Goal: Task Accomplishment & Management: Manage account settings

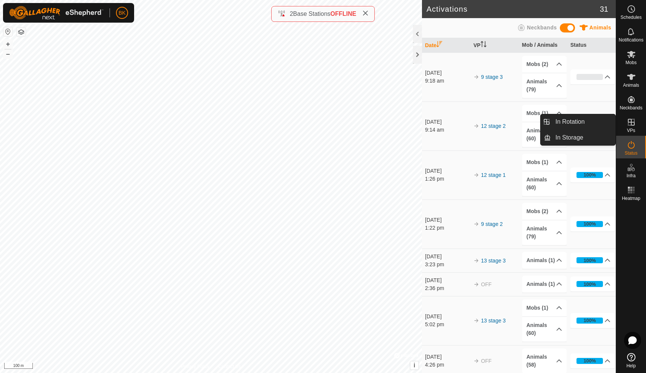
click at [633, 119] on icon at bounding box center [630, 122] width 9 height 9
click at [586, 123] on link "In Rotation" at bounding box center [583, 121] width 65 height 15
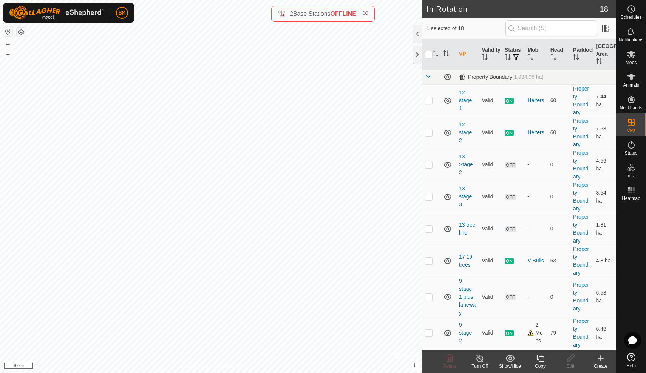
click at [539, 361] on icon at bounding box center [540, 359] width 8 height 8
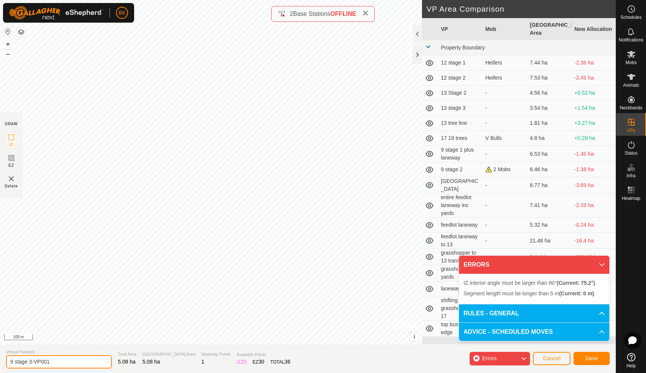
click at [70, 363] on input "9 stage 3-VP001" at bounding box center [59, 362] width 106 height 13
type input "9 stage 4"
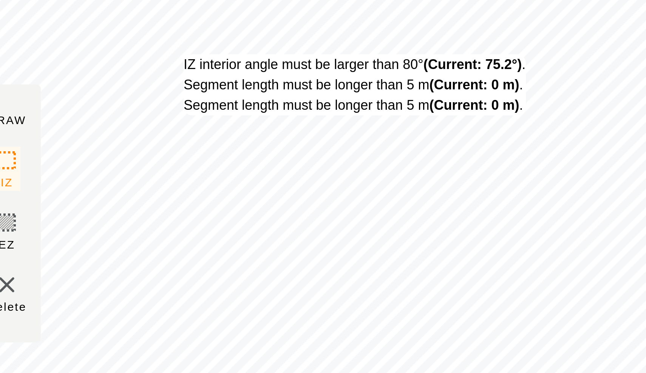
click at [61, 18] on div "IZ interior angle must be larger than 80° (Current: 75.2°) . Segment length mus…" at bounding box center [211, 172] width 422 height 345
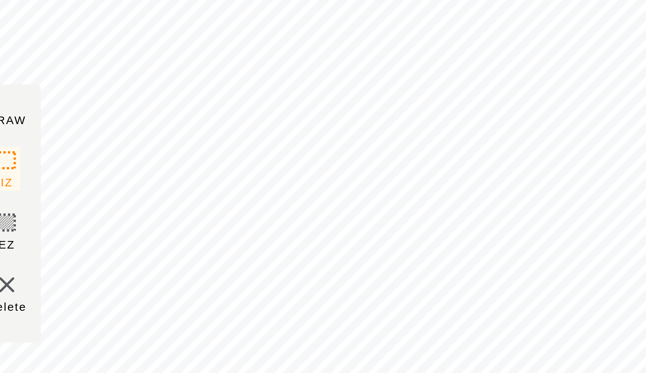
click at [4, 112] on section "DRAW IZ EZ Delete" at bounding box center [11, 155] width 23 height 86
click at [7, 112] on section "DRAW IZ EZ Delete" at bounding box center [11, 155] width 23 height 86
click at [10, 112] on section "DRAW IZ EZ Delete" at bounding box center [11, 155] width 23 height 86
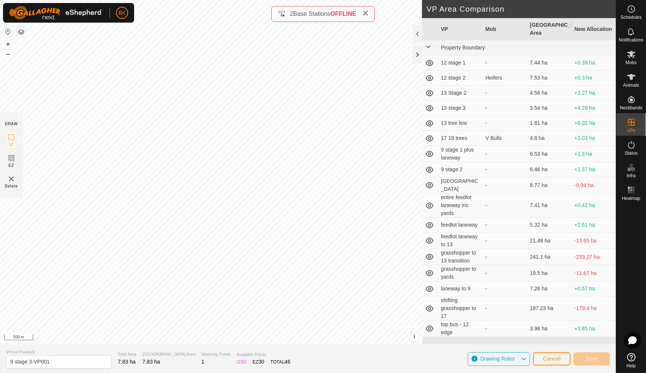
click at [454, 86] on td "13 Stage 2" at bounding box center [460, 93] width 45 height 15
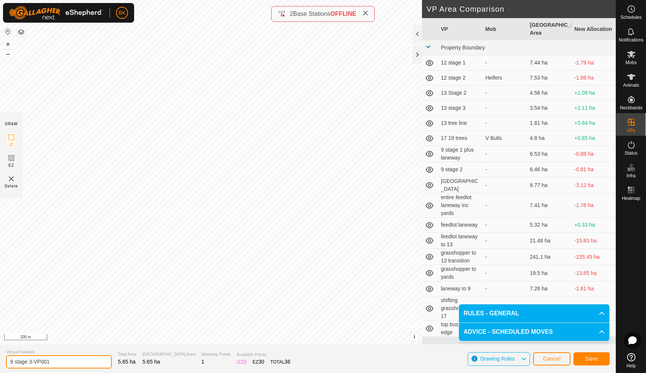
click at [54, 361] on input "9 stage 3-VP001" at bounding box center [59, 362] width 106 height 13
type input "9 stage 4"
click at [584, 357] on button "Save" at bounding box center [591, 359] width 36 height 13
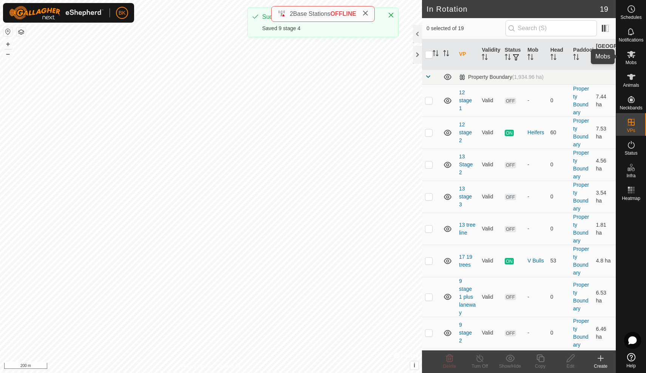
click at [634, 52] on icon at bounding box center [631, 54] width 8 height 7
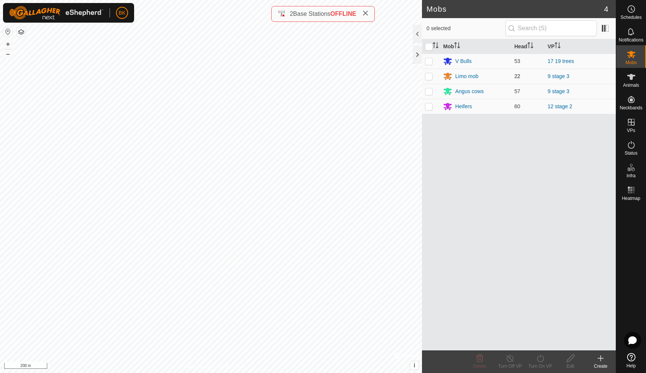
click at [429, 76] on p-checkbox at bounding box center [429, 76] width 8 height 6
checkbox input "true"
click at [429, 89] on p-checkbox at bounding box center [429, 91] width 8 height 6
checkbox input "true"
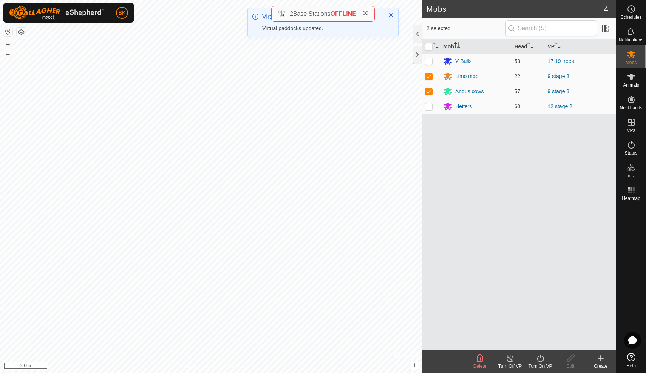
click at [538, 357] on icon at bounding box center [540, 359] width 7 height 8
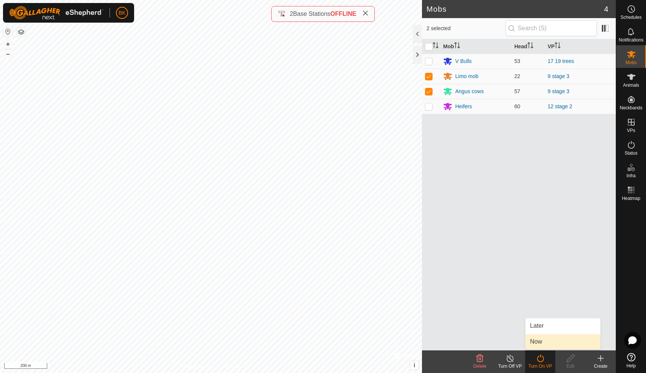
click at [537, 342] on link "Now" at bounding box center [562, 342] width 75 height 15
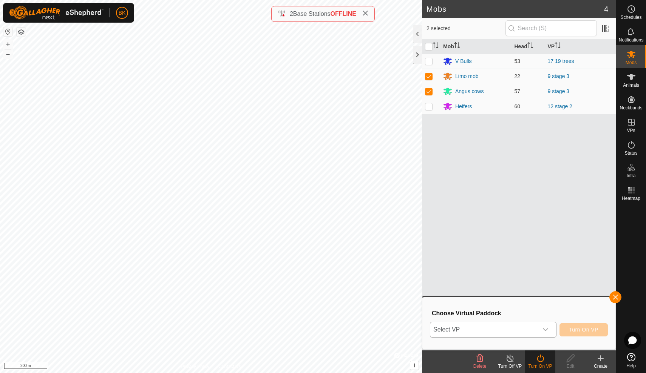
click at [551, 335] on div "dropdown trigger" at bounding box center [545, 329] width 15 height 15
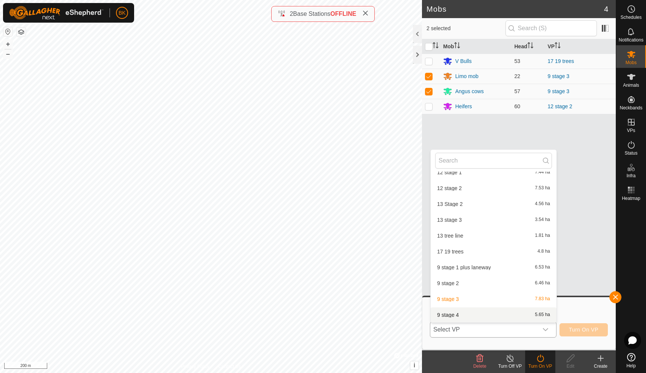
scroll to position [40, 0]
click at [491, 304] on li "9 stage 4 5.65 ha" at bounding box center [494, 299] width 126 height 15
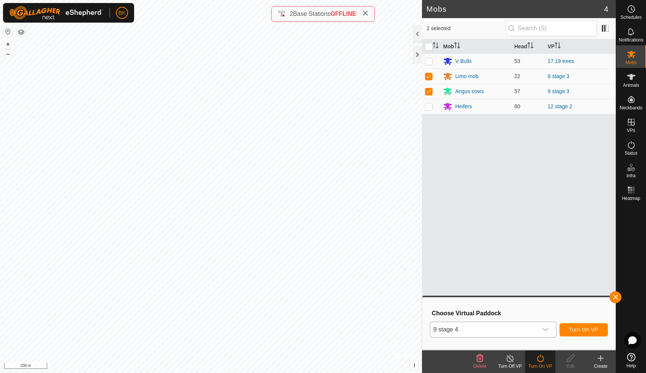
click at [584, 329] on span "Turn On VP" at bounding box center [583, 330] width 29 height 6
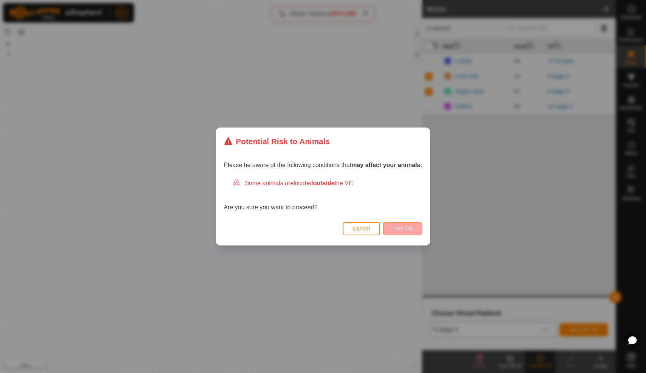
click at [418, 235] on button "Turn On" at bounding box center [402, 228] width 39 height 13
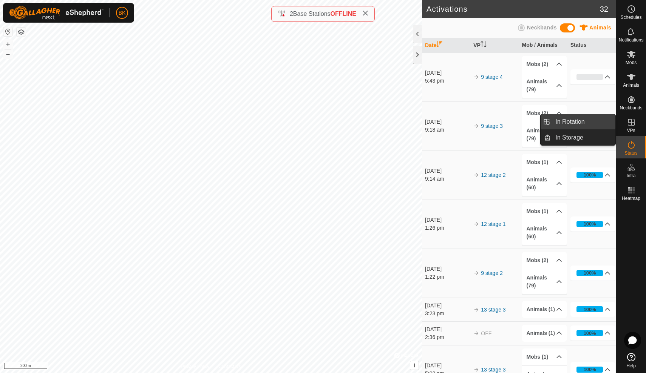
click at [610, 122] on link "In Rotation" at bounding box center [583, 121] width 65 height 15
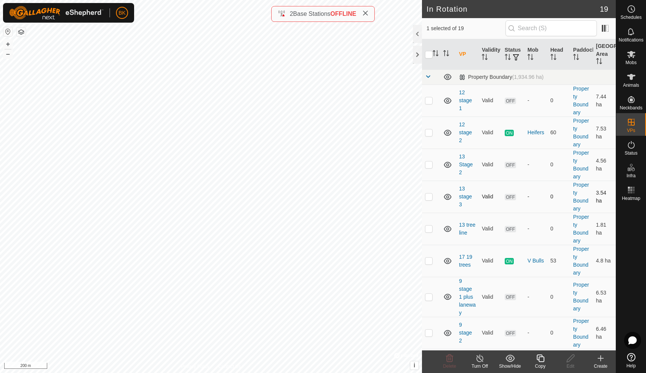
click at [538, 181] on td "-" at bounding box center [535, 197] width 23 height 32
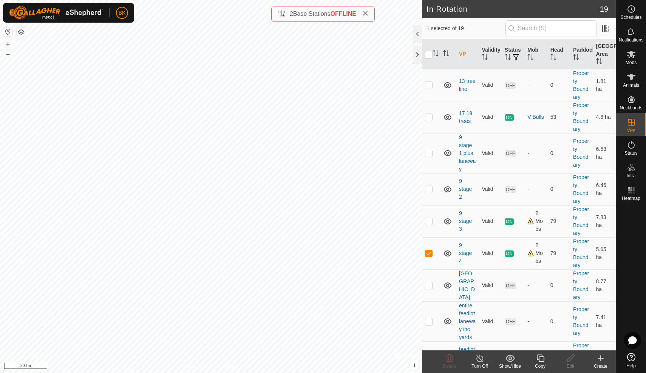
scroll to position [157, 0]
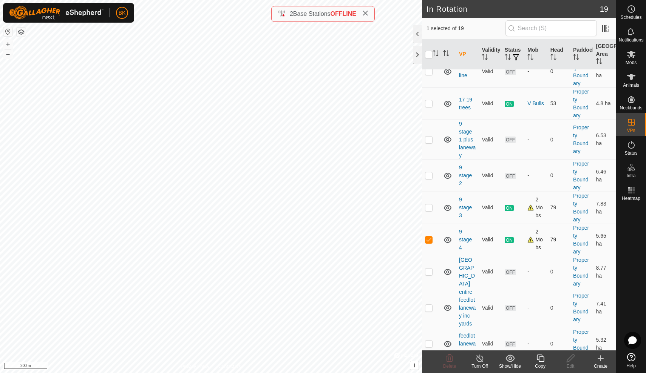
click at [463, 238] on link "9 stage 4" at bounding box center [465, 240] width 13 height 22
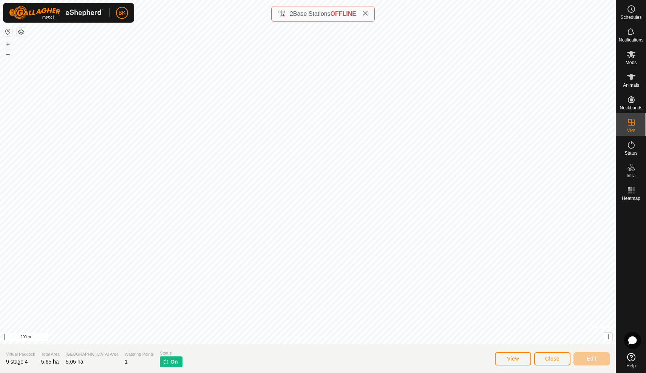
click at [519, 358] on button "View" at bounding box center [513, 359] width 36 height 13
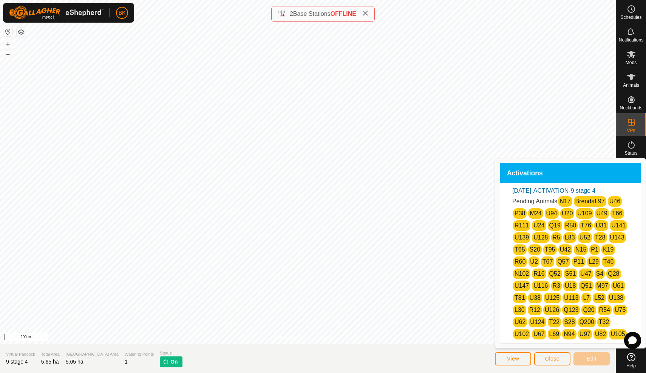
click at [546, 360] on span "Close" at bounding box center [552, 359] width 14 height 6
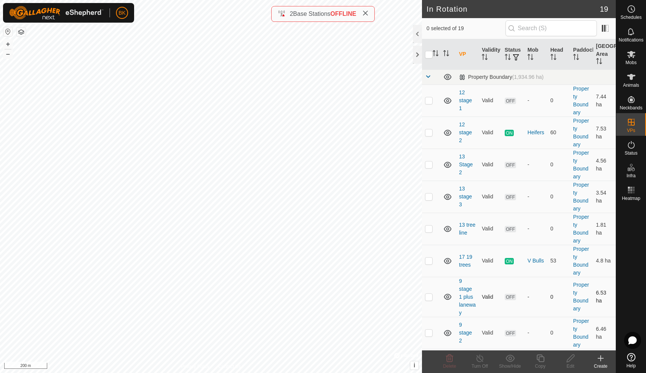
click at [531, 295] on div "-" at bounding box center [535, 297] width 17 height 8
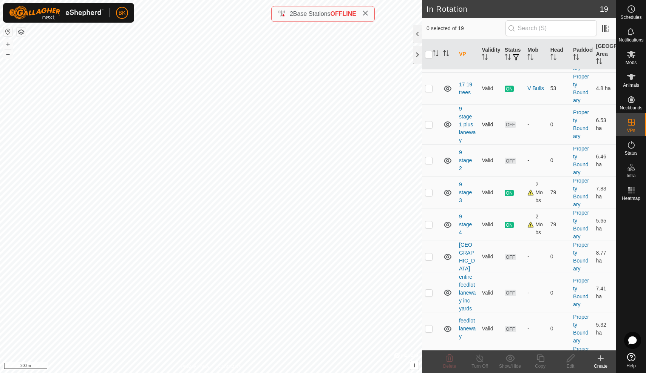
scroll to position [174, 0]
click at [429, 225] on p-checkbox at bounding box center [429, 223] width 8 height 6
checkbox input "true"
click at [538, 361] on icon at bounding box center [539, 358] width 9 height 9
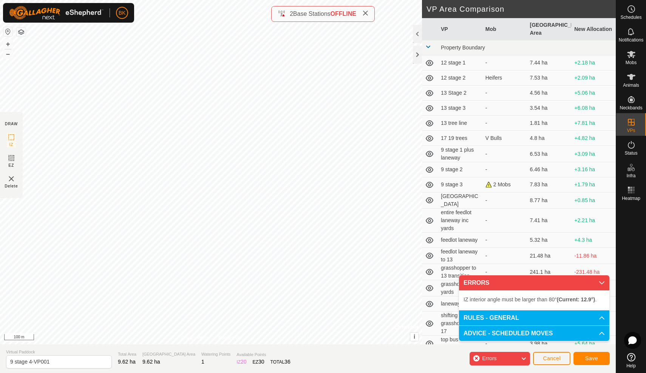
click at [225, 204] on div "IZ interior angle must be larger than 80° (Current: 12.9°) ." at bounding box center [225, 204] width 0 height 0
click at [221, 208] on div "IZ interior angle must be larger than 80° (Current: 12.9°) ." at bounding box center [278, 211] width 114 height 7
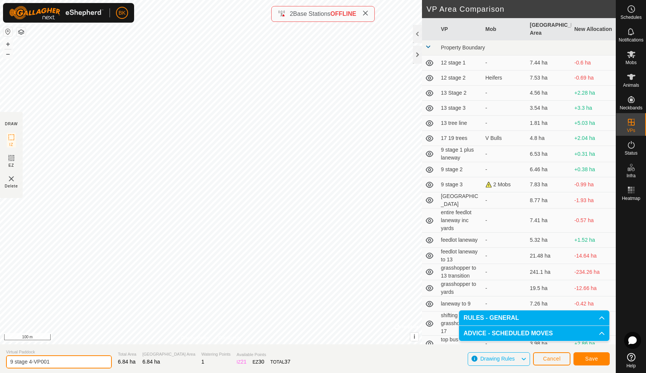
click at [61, 359] on input "9 stage 4-VP001" at bounding box center [59, 362] width 106 height 13
click at [54, 367] on input "9 stage 5" at bounding box center [59, 362] width 106 height 13
type input "9 stage 5 shift"
click at [583, 356] on button "Save" at bounding box center [591, 359] width 36 height 13
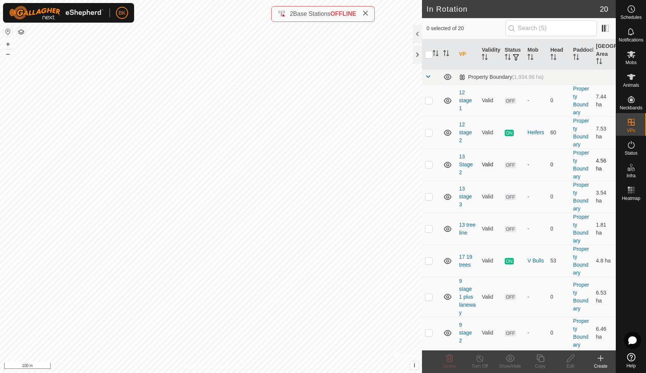
click at [531, 178] on td "-" at bounding box center [535, 165] width 23 height 32
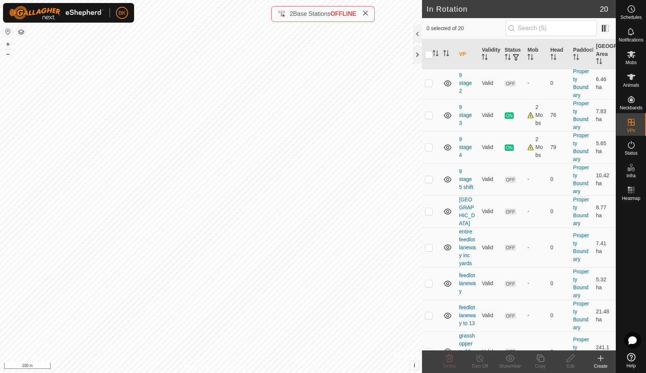
scroll to position [252, 0]
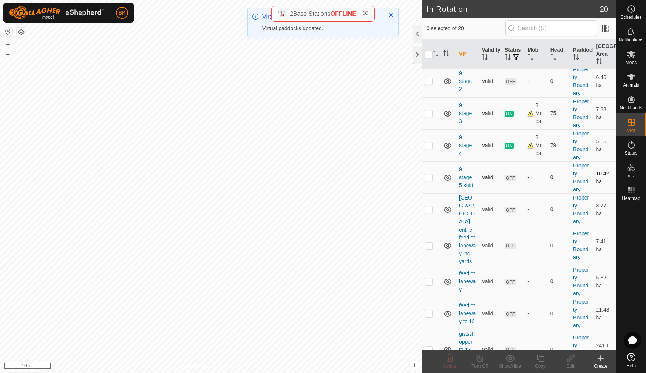
click at [432, 178] on p-checkbox at bounding box center [429, 177] width 8 height 6
checkbox input "true"
click at [539, 360] on icon at bounding box center [540, 359] width 8 height 8
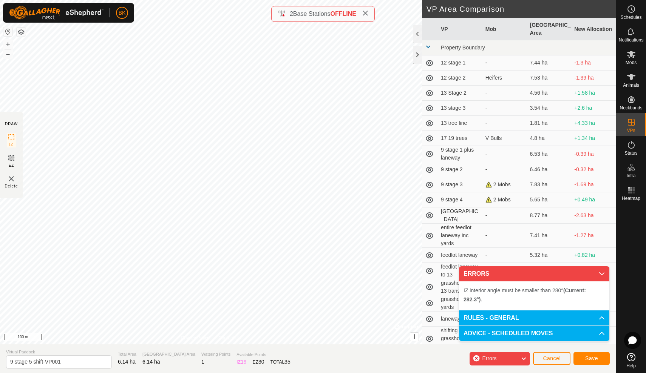
click at [220, 219] on div "IZ interior angle must be smaller than 280° (Current: 282.3°) . + – ⇧ i © Mapbo…" at bounding box center [211, 172] width 422 height 345
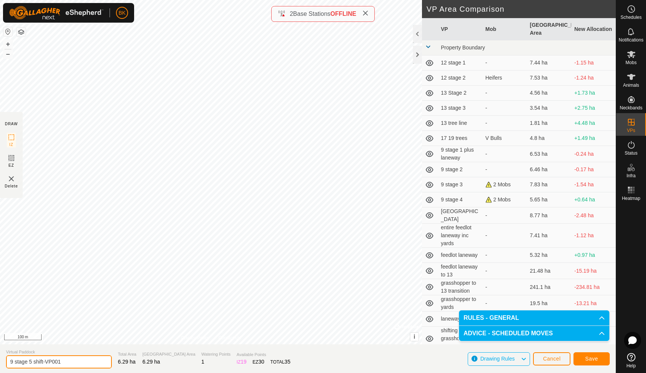
click at [66, 366] on input "9 stage 5 shift-VP001" at bounding box center [59, 362] width 106 height 13
type input "9 stage 5 complete"
click at [582, 356] on button "Save" at bounding box center [591, 359] width 36 height 13
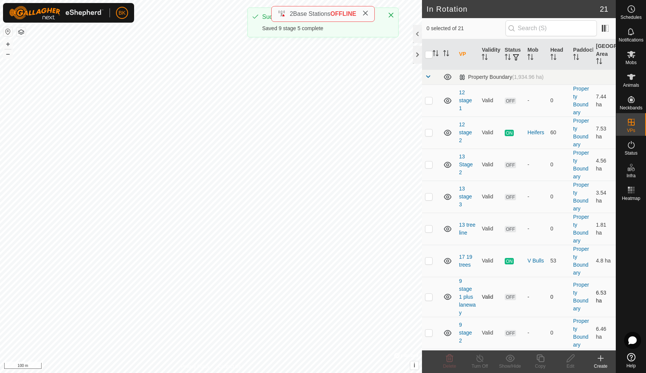
click at [531, 296] on div "-" at bounding box center [535, 297] width 17 height 8
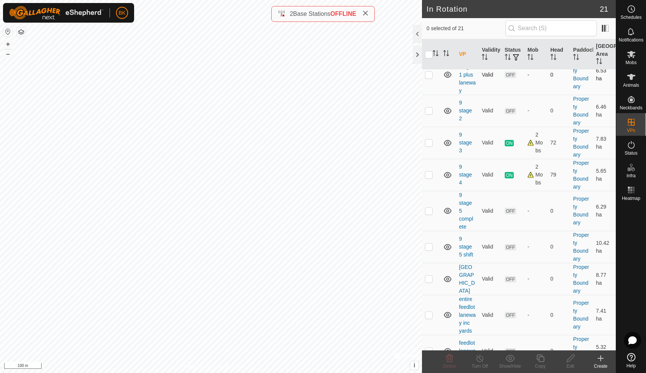
scroll to position [225, 0]
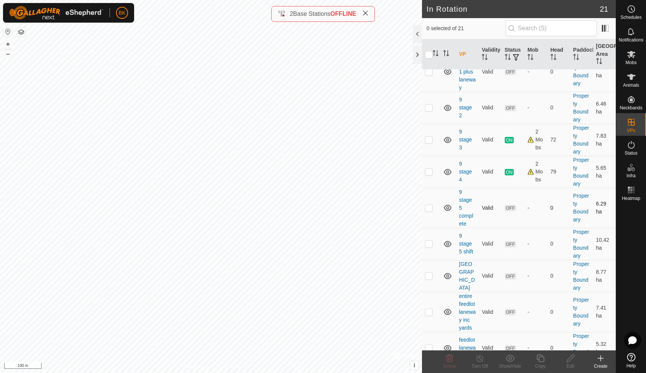
click at [432, 209] on p-checkbox at bounding box center [429, 208] width 8 height 6
checkbox input "true"
click at [543, 361] on icon at bounding box center [540, 359] width 8 height 8
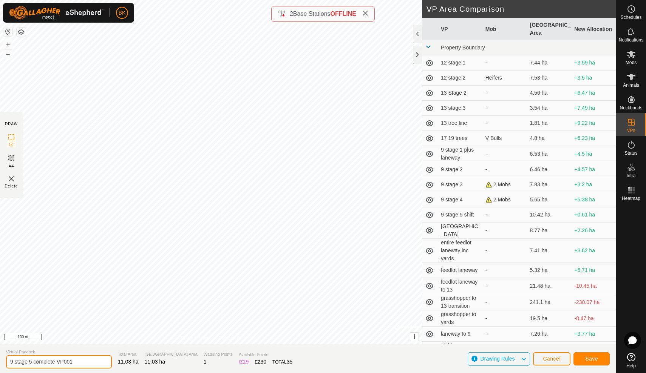
click at [78, 360] on input "9 stage 5 complete-VP001" at bounding box center [59, 362] width 106 height 13
type input "9 stage 6 shift"
click at [589, 357] on span "Save" at bounding box center [591, 359] width 13 height 6
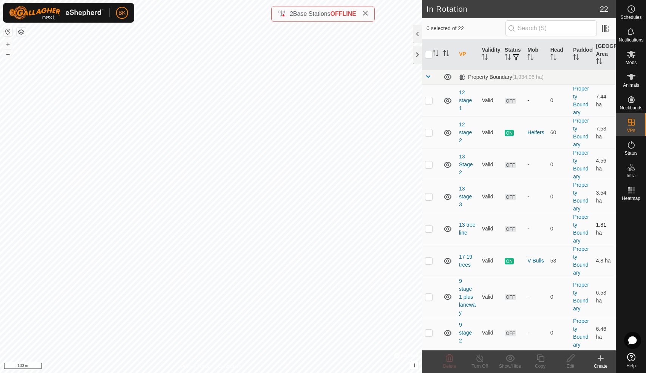
click at [488, 224] on td "Valid" at bounding box center [489, 229] width 23 height 32
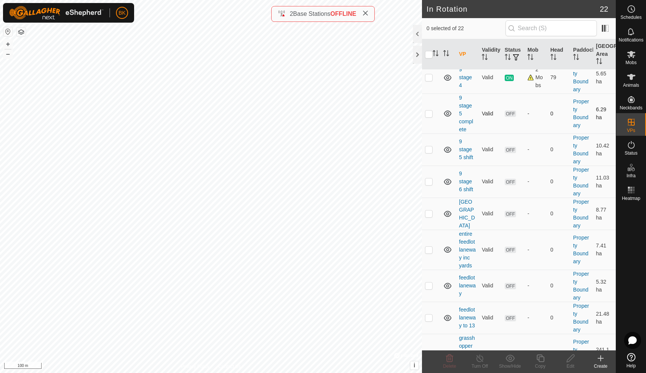
scroll to position [322, 0]
click at [429, 182] on p-checkbox at bounding box center [429, 180] width 8 height 6
checkbox input "true"
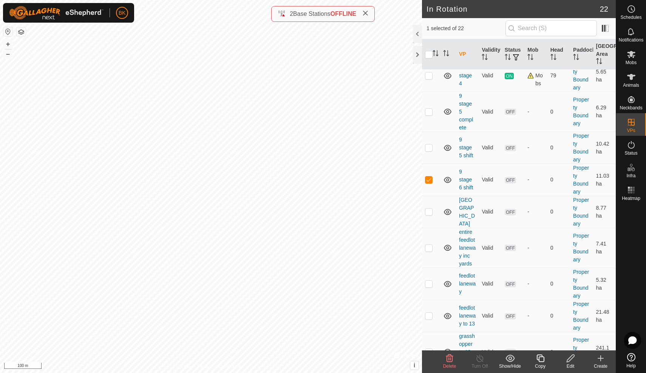
click at [539, 363] on icon at bounding box center [539, 358] width 9 height 9
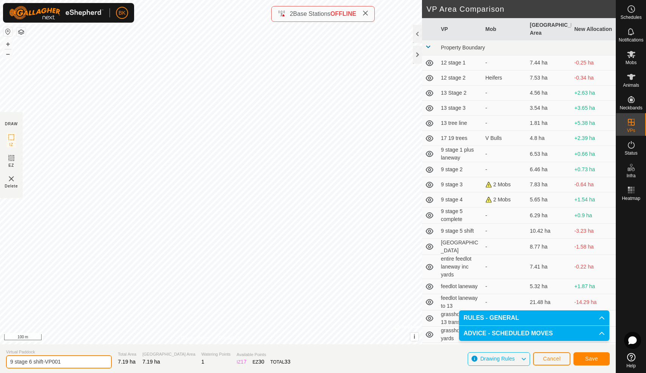
click at [72, 365] on input "9 stage 6 shift-VP001" at bounding box center [59, 362] width 106 height 13
type input "9 stage 6 complete"
click at [580, 358] on button "Save" at bounding box center [591, 359] width 36 height 13
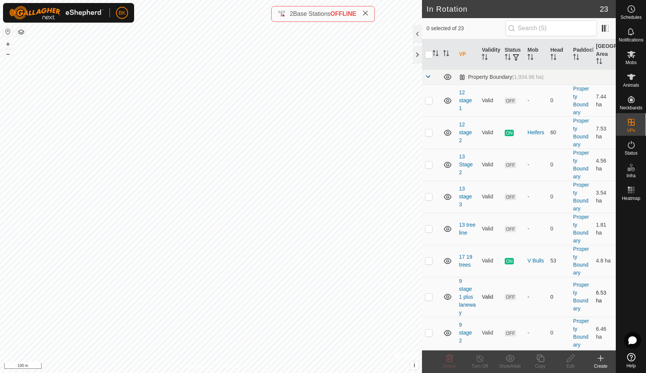
click at [551, 317] on td "0" at bounding box center [558, 297] width 23 height 40
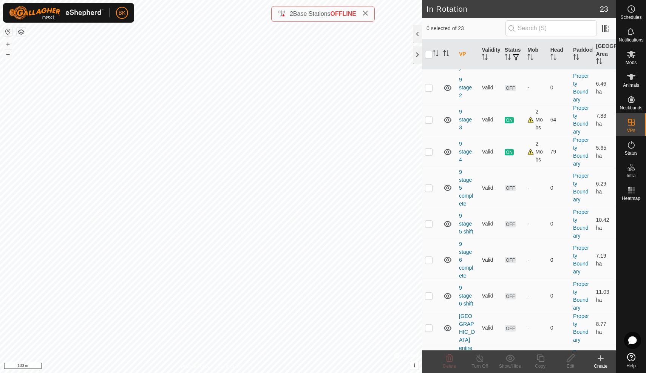
scroll to position [246, 0]
click at [431, 261] on p-checkbox at bounding box center [429, 260] width 8 height 6
checkbox input "true"
click at [538, 359] on icon at bounding box center [539, 358] width 9 height 9
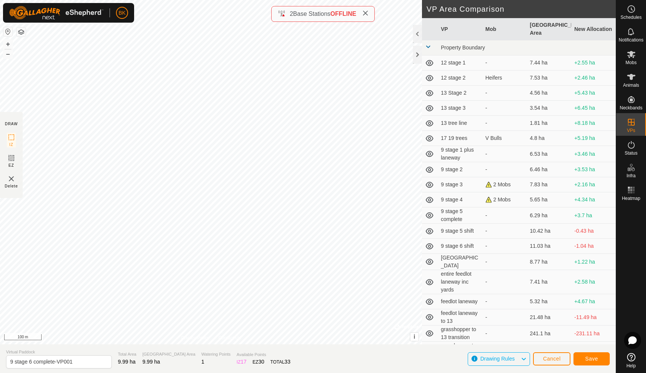
click at [396, 330] on div "Privacy Policy Contact Us + – ⇧ i © Mapbox , © OpenStreetMap , Improve this map…" at bounding box center [211, 172] width 422 height 345
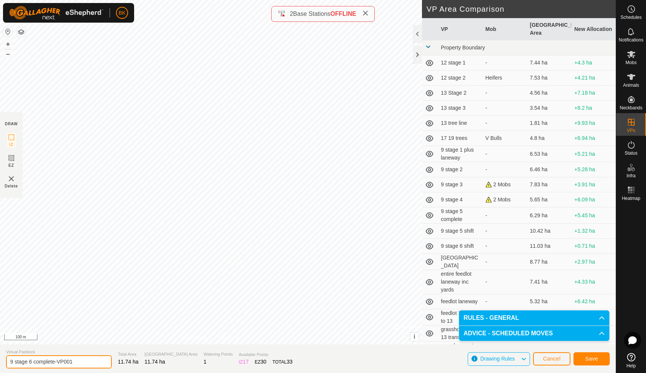
click at [84, 364] on input "9 stage 6 complete-VP001" at bounding box center [59, 362] width 106 height 13
type input "9 stage 7 shift"
click at [588, 363] on button "Save" at bounding box center [591, 359] width 36 height 13
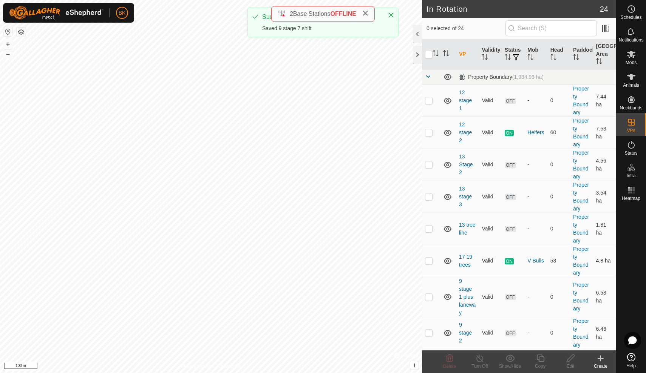
click at [540, 273] on td "V Bulls" at bounding box center [535, 261] width 23 height 32
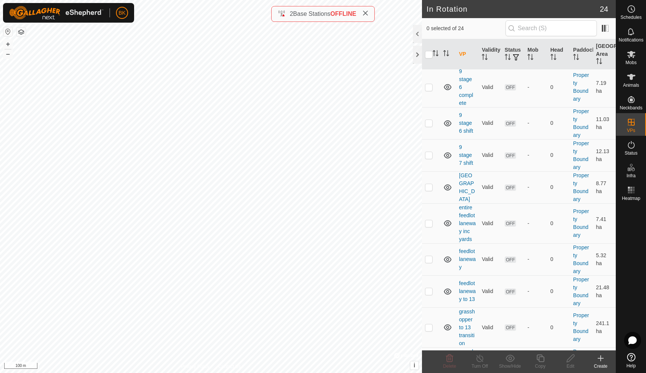
scroll to position [421, 0]
click at [427, 152] on p-checkbox at bounding box center [429, 153] width 8 height 6
checkbox input "true"
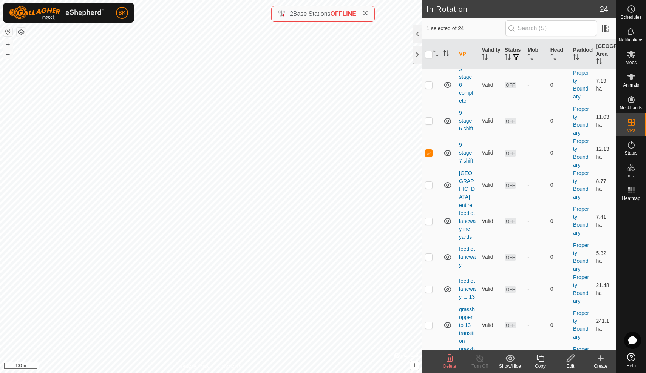
click at [542, 363] on icon at bounding box center [540, 359] width 8 height 8
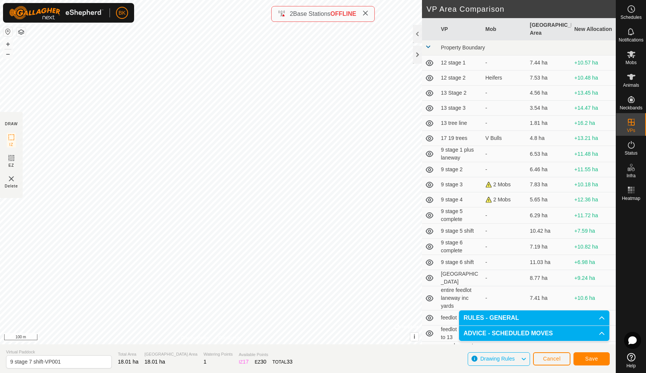
click at [539, 356] on button "Cancel" at bounding box center [551, 359] width 37 height 13
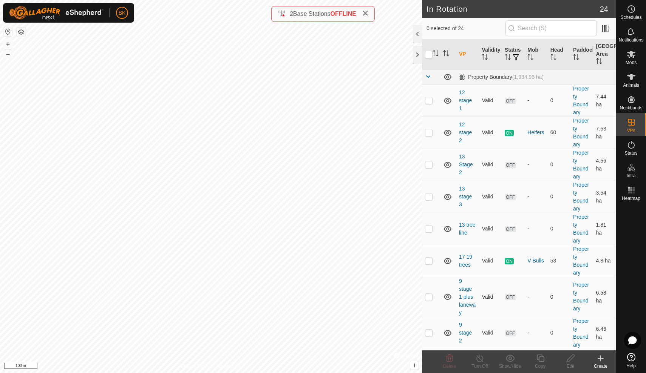
click at [522, 295] on td "OFF" at bounding box center [512, 297] width 23 height 40
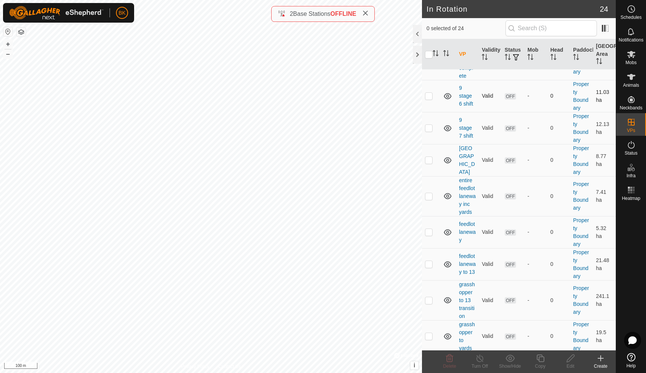
scroll to position [447, 0]
click at [425, 129] on p-checkbox at bounding box center [429, 126] width 8 height 6
checkbox input "true"
click at [541, 359] on icon at bounding box center [539, 358] width 9 height 9
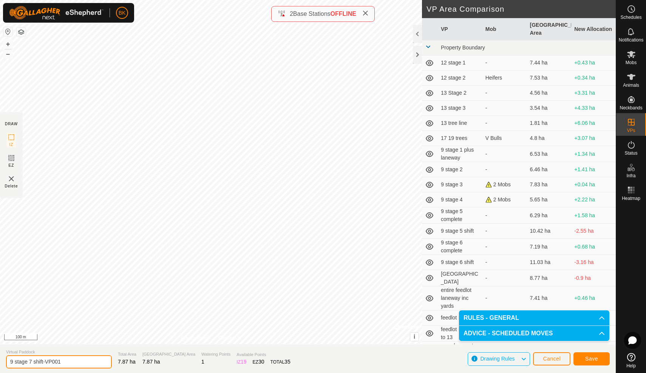
click at [83, 356] on input "9 stage 7 shift-VP001" at bounding box center [59, 362] width 106 height 13
click at [79, 363] on input "9 stage 7 shift-VP001" at bounding box center [59, 362] width 106 height 13
type input "9 stage 7 complete"
click at [593, 361] on span "Save" at bounding box center [591, 359] width 13 height 6
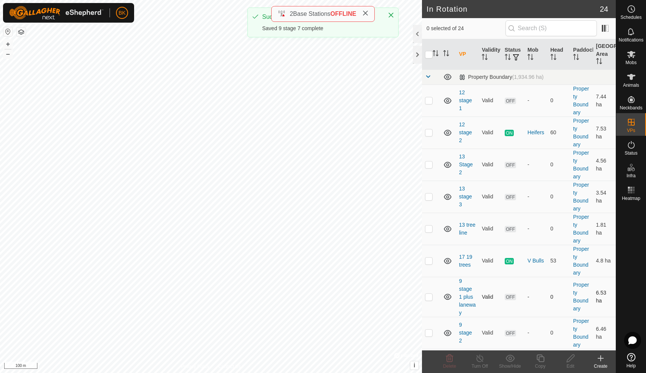
click at [548, 312] on td "0" at bounding box center [558, 297] width 23 height 40
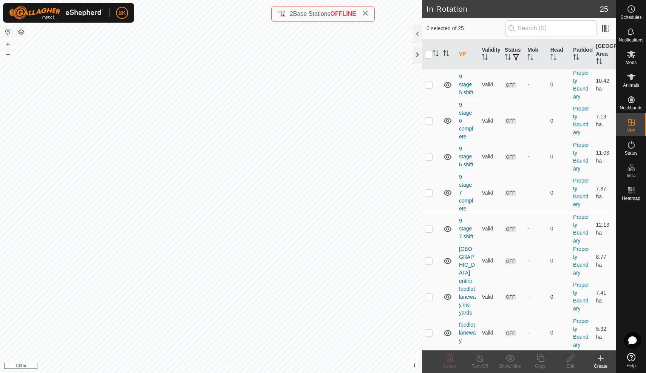
scroll to position [404, 0]
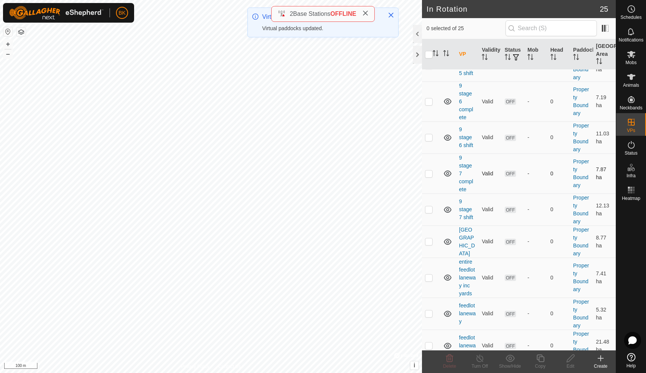
click at [429, 174] on p-checkbox at bounding box center [429, 174] width 8 height 6
checkbox input "true"
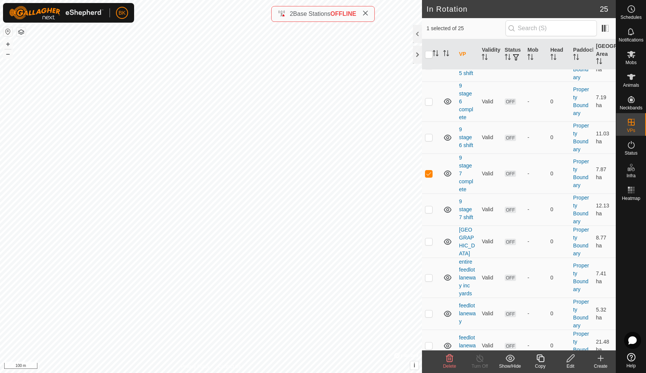
click at [538, 361] on icon at bounding box center [540, 359] width 8 height 8
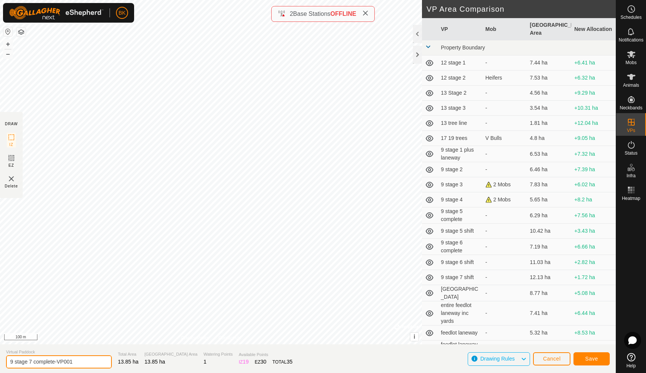
click at [33, 361] on input "9 stage 7 complete-VP001" at bounding box center [59, 362] width 106 height 13
type input "9 stage 8 shift"
click at [601, 359] on button "Save" at bounding box center [591, 359] width 36 height 13
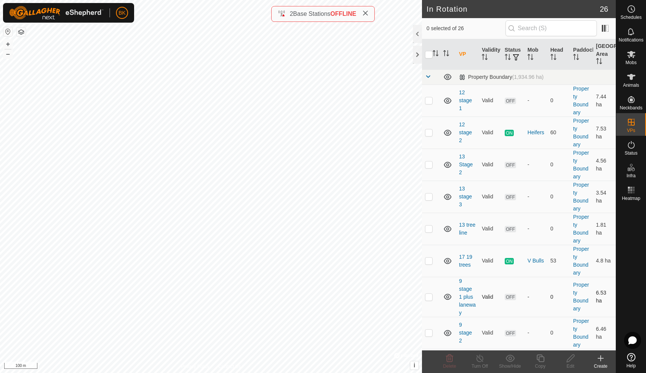
click at [542, 281] on td "-" at bounding box center [535, 297] width 23 height 40
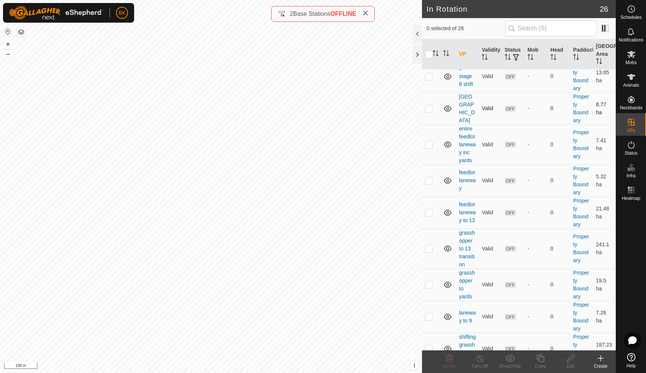
scroll to position [572, 0]
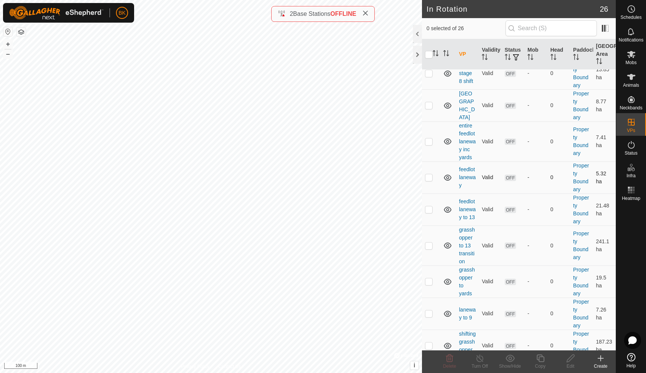
click at [540, 186] on td "-" at bounding box center [535, 178] width 23 height 32
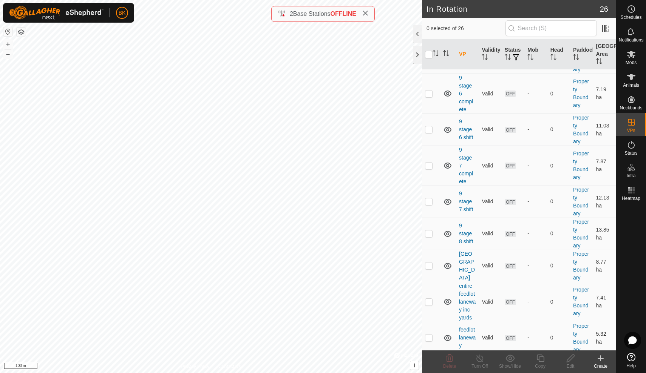
scroll to position [409, 0]
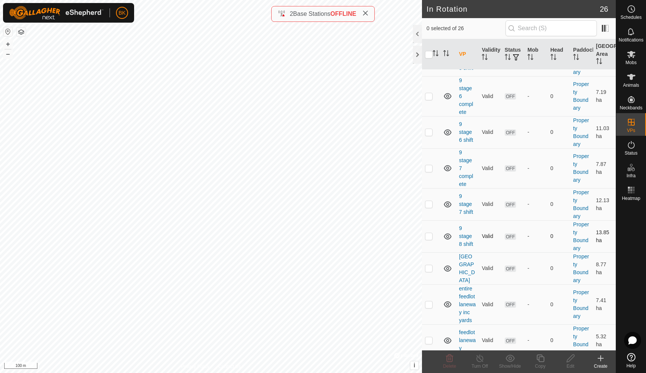
click at [430, 237] on p-checkbox at bounding box center [429, 236] width 8 height 6
checkbox input "true"
click at [542, 365] on div "Copy" at bounding box center [540, 366] width 30 height 7
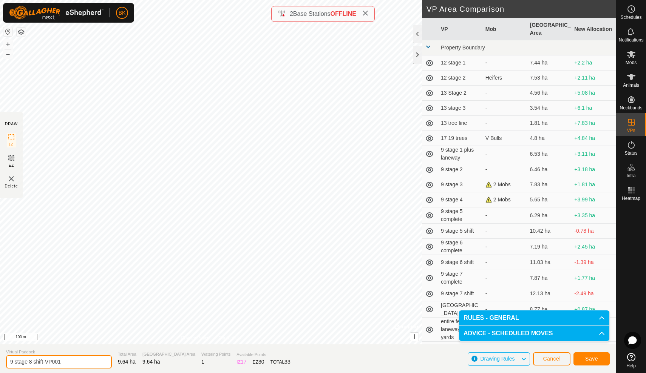
click at [65, 367] on input "9 stage 8 shift-VP001" at bounding box center [59, 362] width 106 height 13
type input "9 stage 8 complete"
click at [587, 358] on span "Save" at bounding box center [591, 359] width 13 height 6
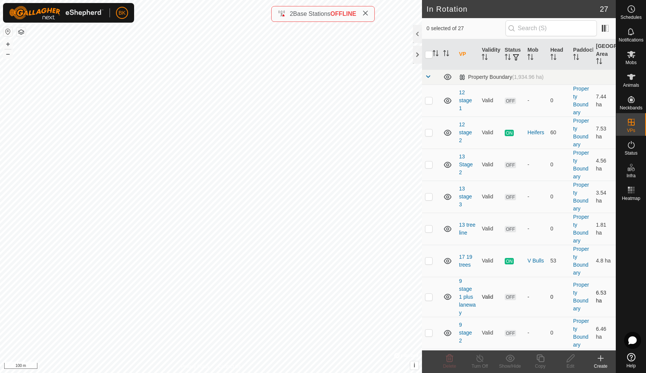
click at [545, 287] on td "-" at bounding box center [535, 297] width 23 height 40
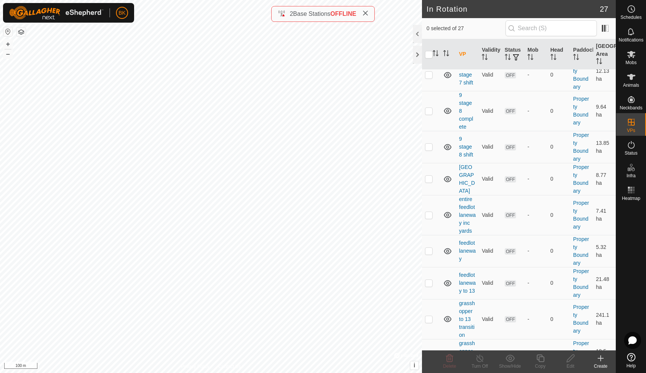
scroll to position [552, 0]
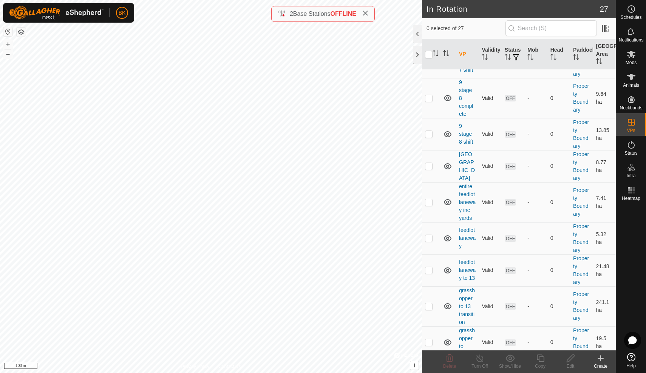
click at [429, 100] on p-checkbox at bounding box center [429, 98] width 8 height 6
checkbox input "true"
click at [543, 366] on div "Copy" at bounding box center [540, 366] width 30 height 7
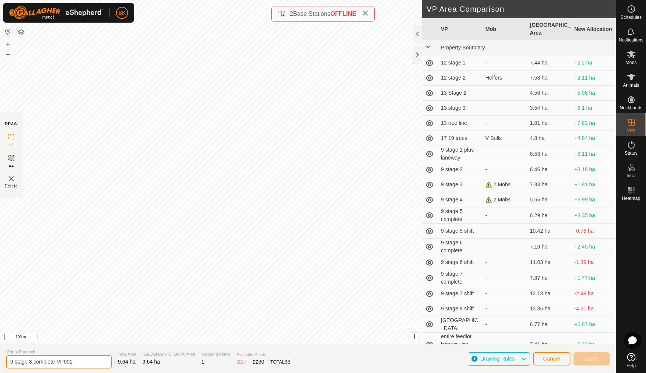
click at [79, 363] on input "9 stage 8 complete-VP001" at bounding box center [59, 362] width 106 height 13
type input "9 stage 9 shift"
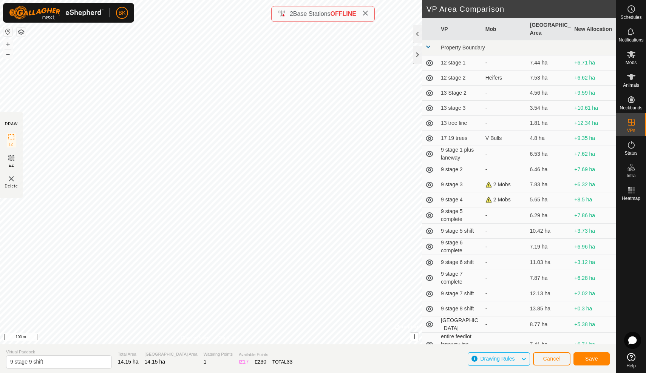
click at [590, 355] on button "Save" at bounding box center [591, 359] width 36 height 13
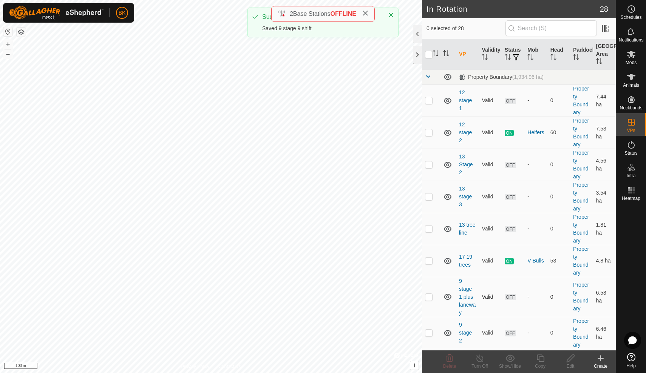
click at [547, 297] on td "-" at bounding box center [535, 297] width 23 height 40
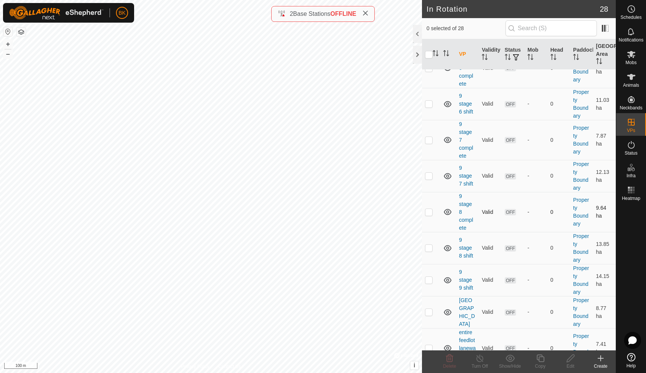
scroll to position [440, 0]
click at [430, 276] on p-checkbox at bounding box center [429, 278] width 8 height 6
checkbox input "true"
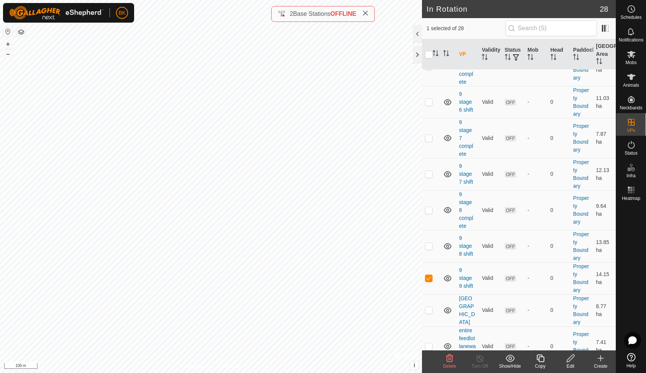
click at [538, 359] on icon at bounding box center [539, 358] width 9 height 9
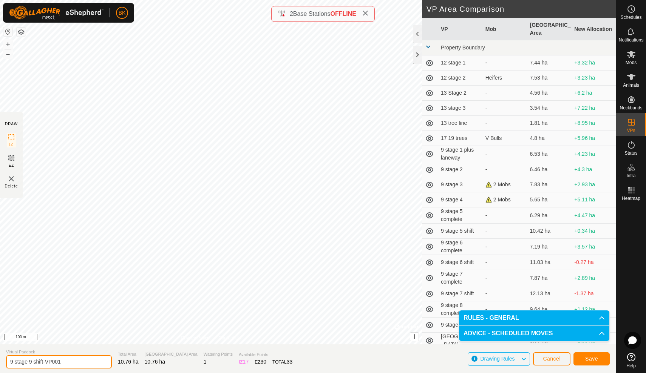
click at [75, 358] on input "9 stage 9 shift-VP001" at bounding box center [59, 362] width 106 height 13
click at [75, 364] on input "9 stage 9 shift-VP001" at bounding box center [59, 362] width 106 height 13
type input "9 stage 9 complete"
click at [602, 360] on button "Save" at bounding box center [591, 359] width 36 height 13
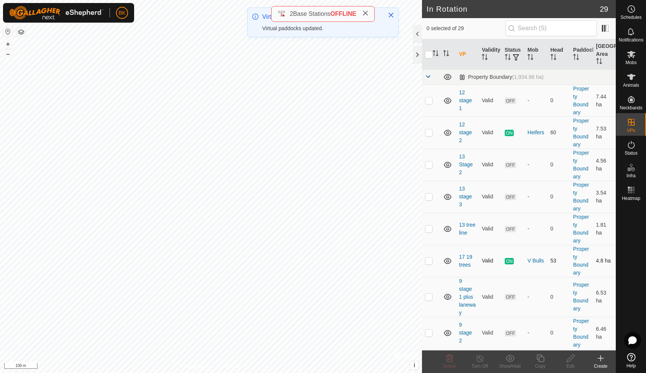
click at [513, 272] on td "ON" at bounding box center [512, 261] width 23 height 32
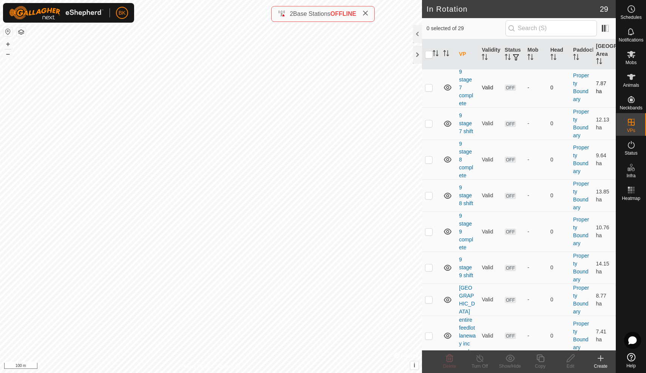
scroll to position [494, 0]
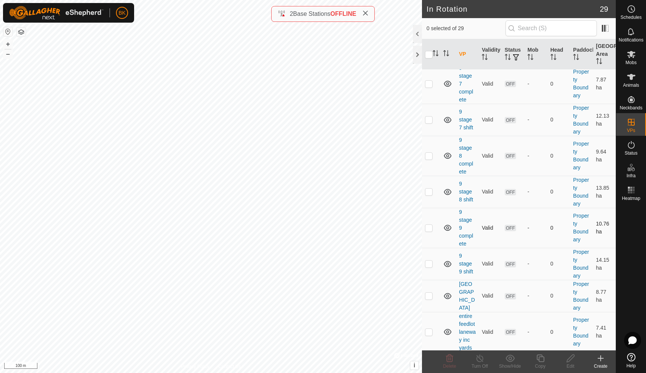
click at [431, 229] on p-checkbox at bounding box center [429, 228] width 8 height 6
checkbox input "true"
click at [540, 366] on div "Copy" at bounding box center [540, 366] width 30 height 7
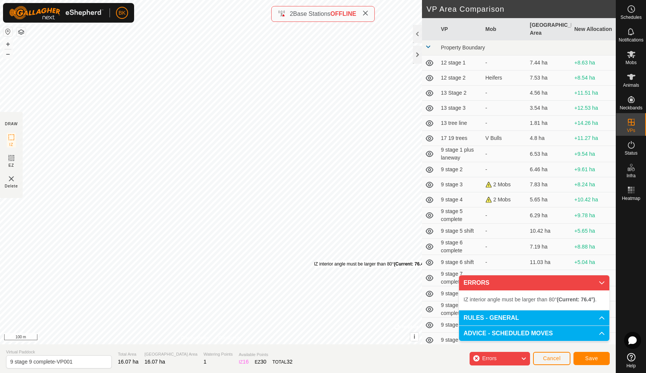
click at [314, 261] on div "IZ interior angle must be larger than 80° (Current: 76.4°) . + – ⇧ i © Mapbox ,…" at bounding box center [211, 172] width 422 height 345
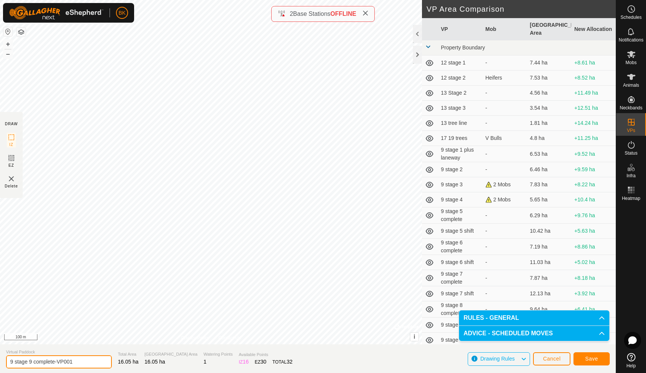
click at [79, 360] on input "9 stage 9 complete-VP001" at bounding box center [59, 362] width 106 height 13
type input "9 stage 10 shift"
click at [598, 357] on button "Save" at bounding box center [591, 359] width 36 height 13
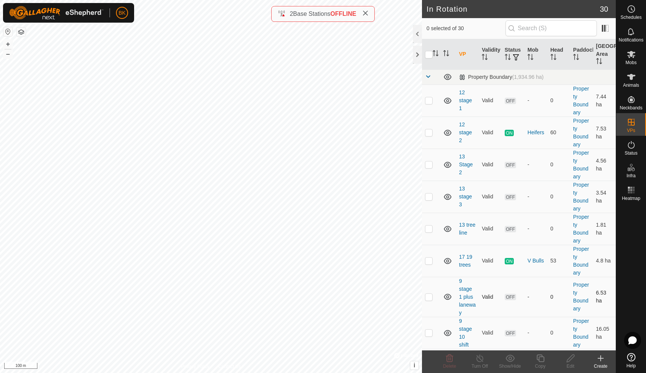
click at [534, 285] on td "-" at bounding box center [535, 297] width 23 height 40
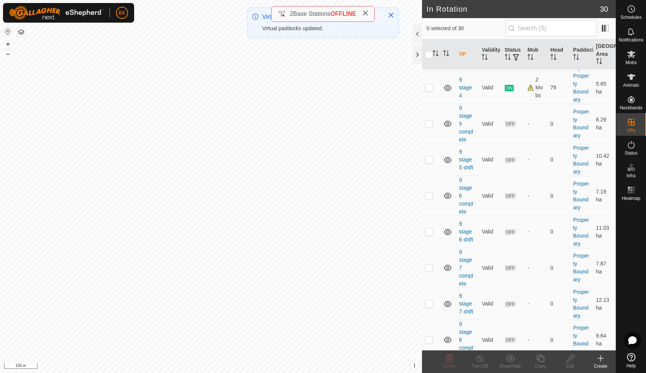
scroll to position [348, 0]
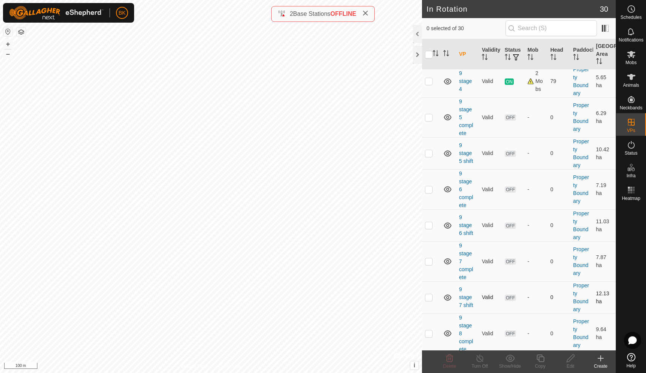
click at [499, 282] on td "Valid" at bounding box center [489, 298] width 23 height 32
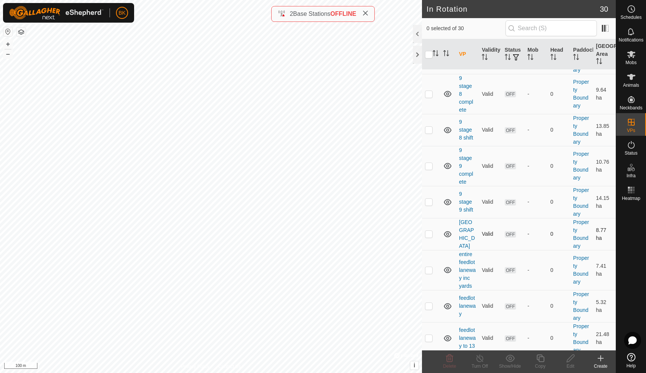
scroll to position [591, 0]
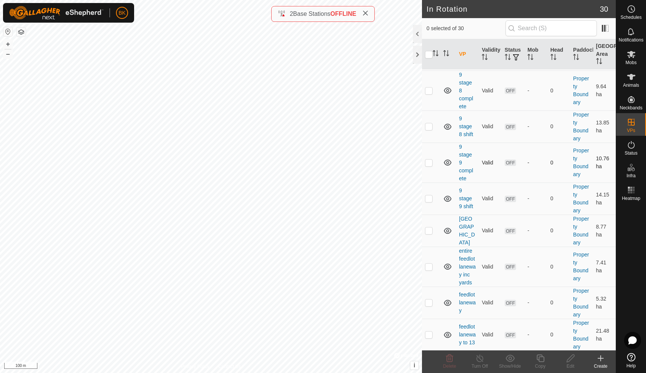
click at [429, 163] on p-checkbox at bounding box center [429, 163] width 8 height 6
checkbox input "true"
click at [432, 199] on p-checkbox at bounding box center [429, 199] width 8 height 6
checkbox input "true"
click at [429, 161] on p-checkbox at bounding box center [429, 163] width 8 height 6
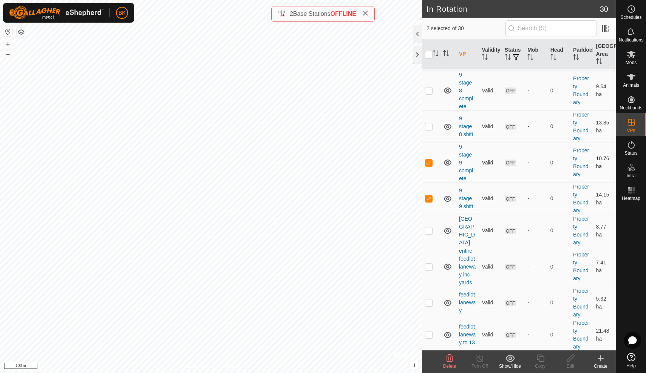
checkbox input "false"
click at [429, 191] on td at bounding box center [431, 199] width 18 height 32
checkbox input "false"
click at [440, 187] on td at bounding box center [448, 199] width 16 height 32
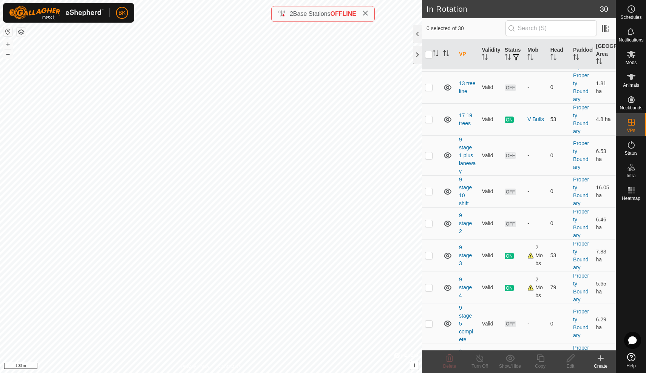
scroll to position [136, 0]
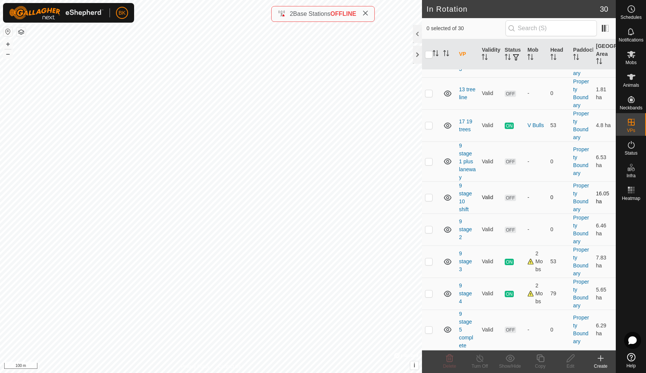
click at [429, 199] on p-checkbox at bounding box center [429, 197] width 8 height 6
checkbox input "true"
click at [540, 361] on icon at bounding box center [539, 358] width 9 height 9
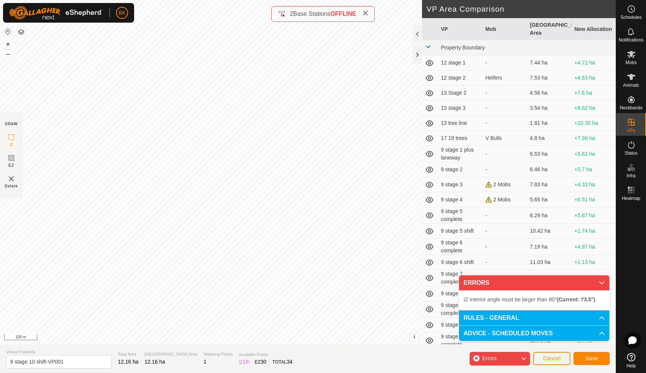
click at [313, 214] on div "IZ interior angle must be larger than 80° (Current: 73.5°) . + – ⇧ i © Mapbox ,…" at bounding box center [211, 172] width 422 height 345
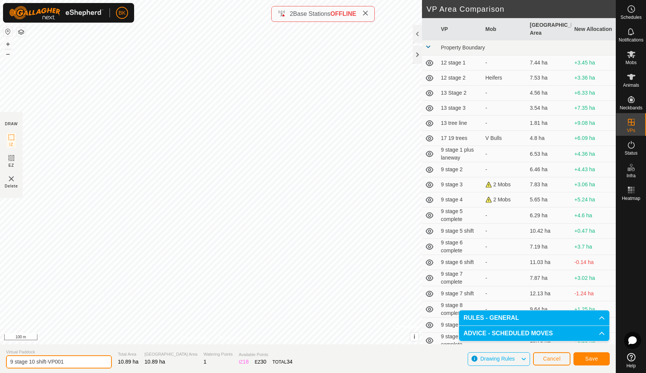
click at [72, 358] on input "9 stage 10 shift-VP001" at bounding box center [59, 362] width 106 height 13
click at [72, 361] on input "9 stage 10 shift-VP001" at bounding box center [59, 362] width 106 height 13
type input "9 stage 10 complete"
click at [582, 358] on button "Save" at bounding box center [591, 359] width 36 height 13
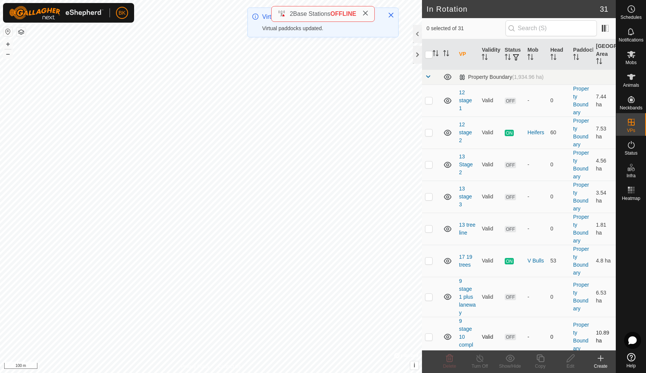
click at [431, 341] on td at bounding box center [431, 337] width 18 height 40
checkbox input "true"
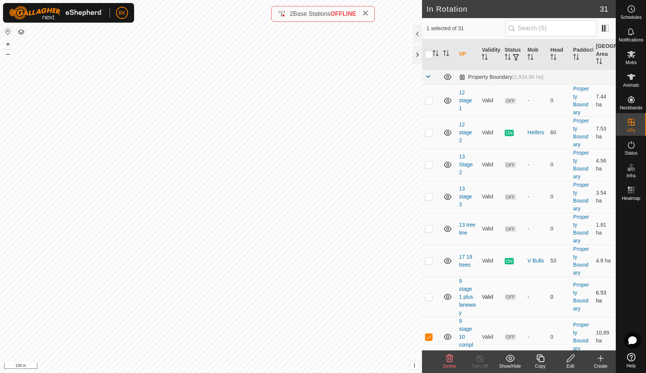
click at [501, 315] on td "Valid" at bounding box center [489, 297] width 23 height 40
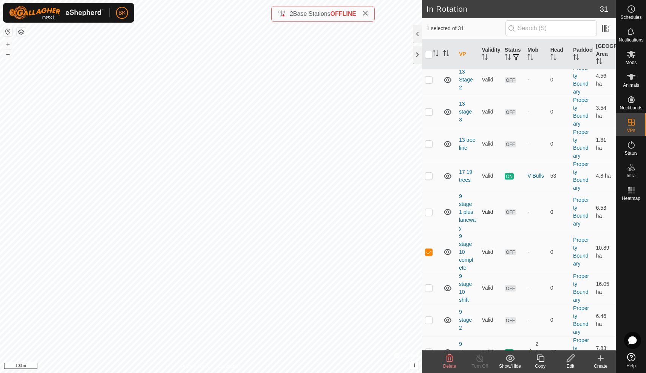
scroll to position [86, 0]
click at [540, 361] on icon at bounding box center [539, 358] width 9 height 9
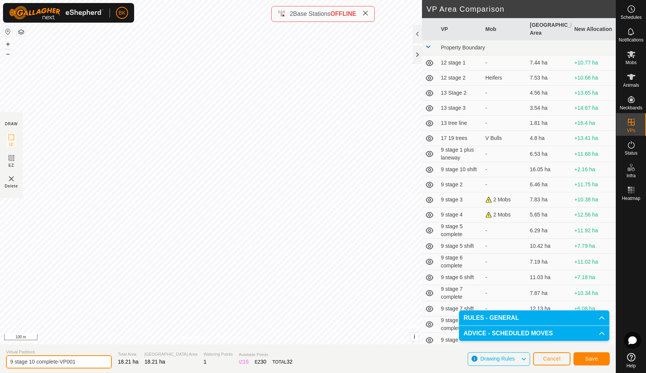
click at [83, 364] on input "9 stage 10 complete-VP001" at bounding box center [59, 362] width 106 height 13
type input "9 stage 11 shift"
click at [591, 358] on span "Save" at bounding box center [591, 359] width 13 height 6
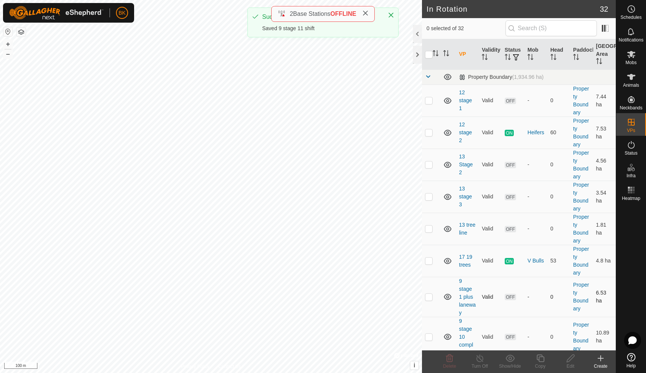
click at [504, 294] on td "OFF" at bounding box center [512, 297] width 23 height 40
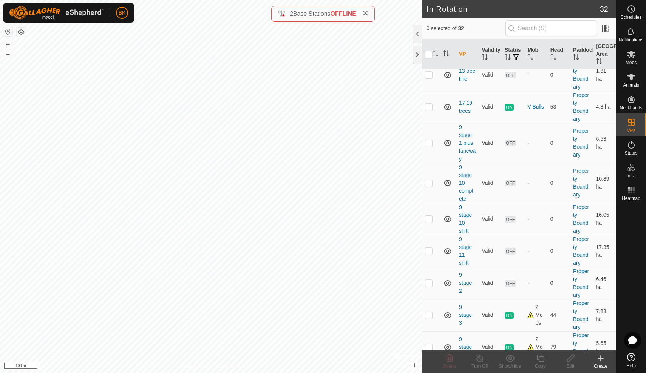
scroll to position [155, 0]
click at [431, 252] on p-checkbox at bounding box center [429, 250] width 8 height 6
checkbox input "true"
click at [543, 359] on icon at bounding box center [539, 358] width 9 height 9
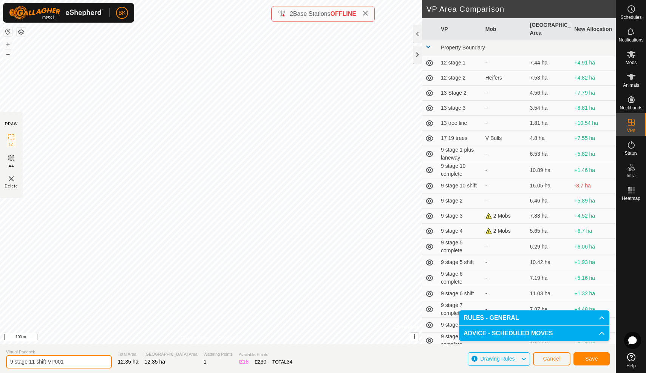
click at [70, 365] on input "9 stage 11 shift-VP001" at bounding box center [59, 362] width 106 height 13
type input "9 stage 11 complete"
click at [592, 357] on span "Save" at bounding box center [591, 359] width 13 height 6
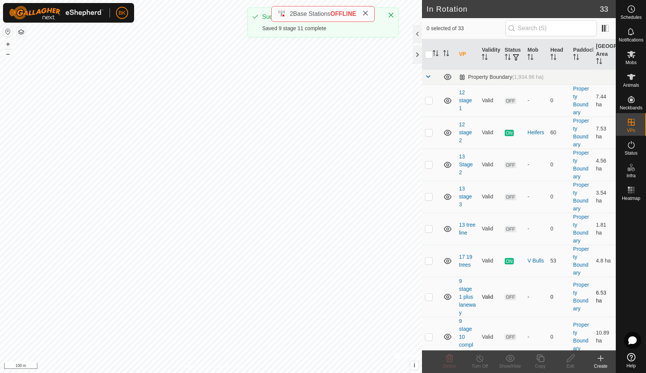
click at [542, 300] on div "-" at bounding box center [535, 297] width 17 height 8
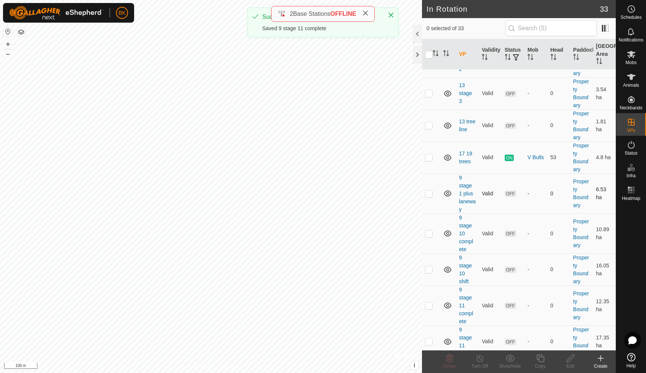
scroll to position [123, 0]
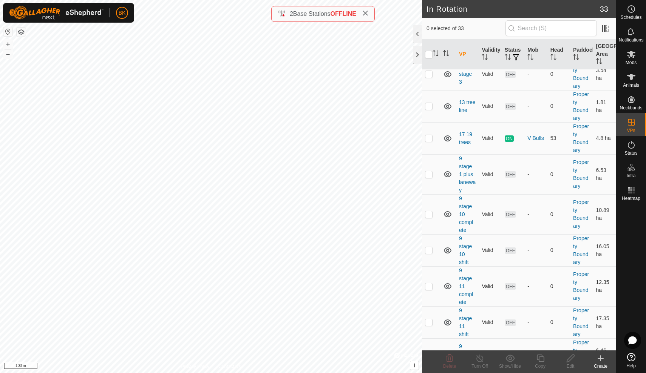
click at [429, 285] on p-checkbox at bounding box center [429, 287] width 8 height 6
checkbox input "true"
click at [538, 359] on icon at bounding box center [539, 358] width 9 height 9
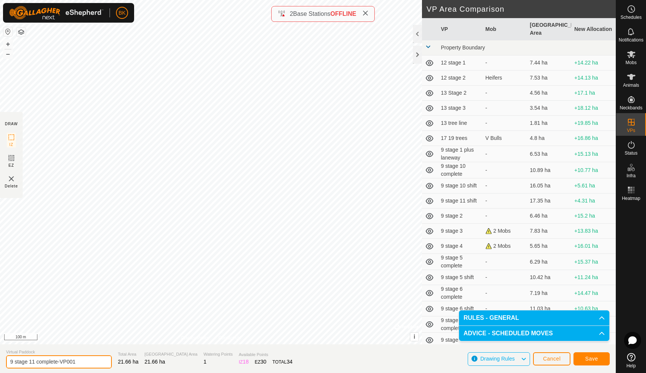
click at [83, 360] on input "9 stage 11 complete-VP001" at bounding box center [59, 362] width 106 height 13
type input "9 stage 12 shift"
click at [597, 359] on span "Save" at bounding box center [591, 359] width 13 height 6
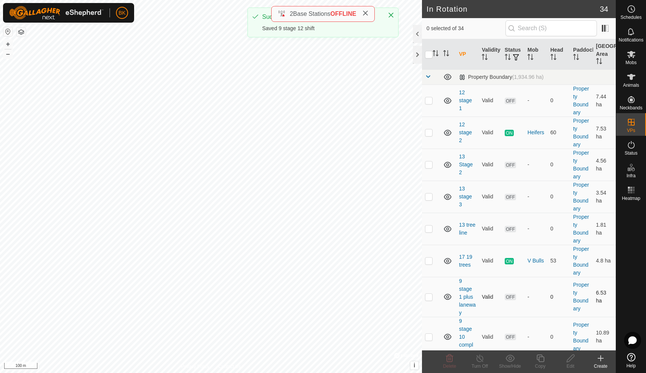
click at [529, 294] on div "-" at bounding box center [535, 297] width 17 height 8
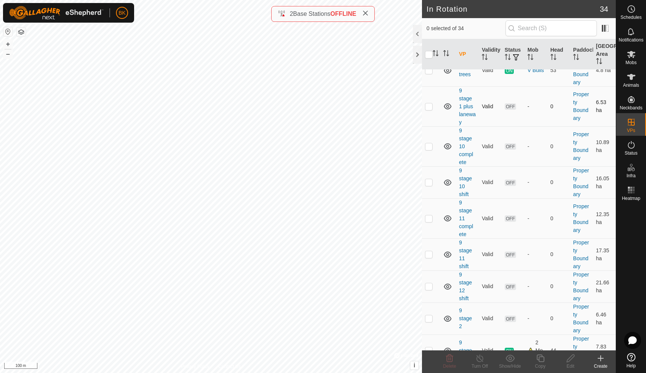
scroll to position [207, 0]
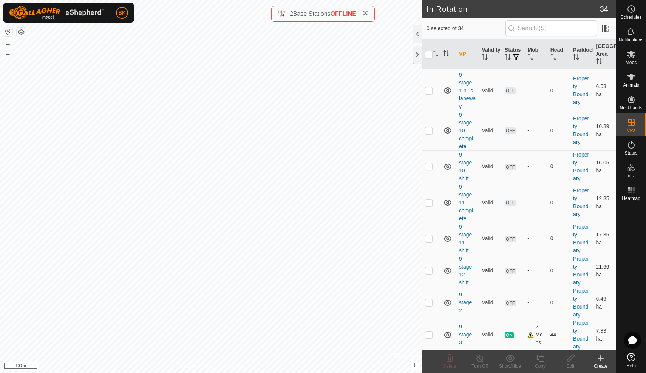
click at [429, 272] on p-checkbox at bounding box center [429, 271] width 8 height 6
checkbox input "true"
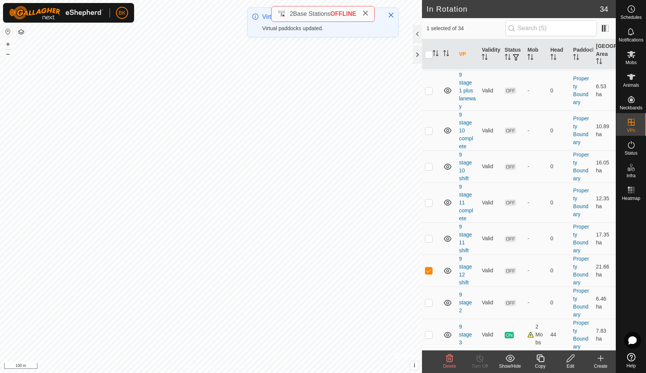
click at [541, 361] on icon at bounding box center [539, 358] width 9 height 9
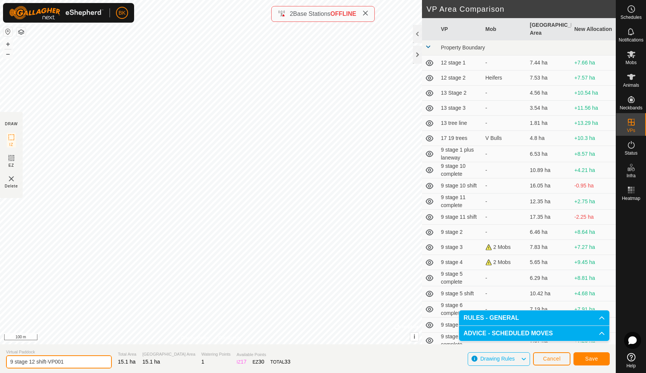
click at [79, 361] on input "9 stage 12 shift-VP001" at bounding box center [59, 362] width 106 height 13
type input "9 stage 12 complete END"
click at [584, 366] on div "Save" at bounding box center [591, 359] width 36 height 18
click at [587, 364] on button "Save" at bounding box center [591, 359] width 36 height 13
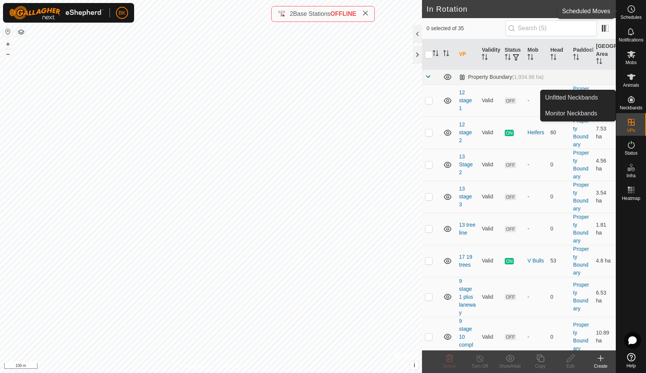
click at [632, 13] on icon at bounding box center [630, 9] width 9 height 9
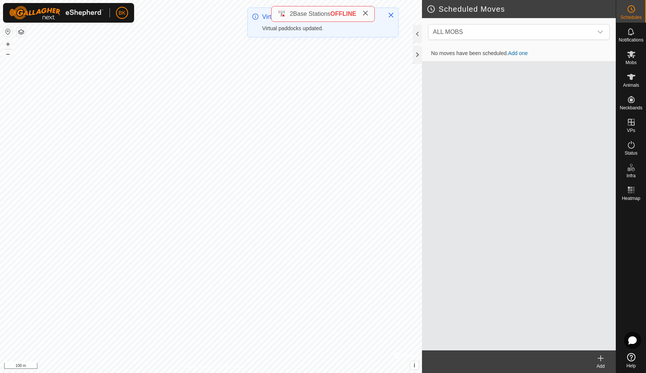
click at [526, 52] on link "Add one" at bounding box center [518, 53] width 20 height 6
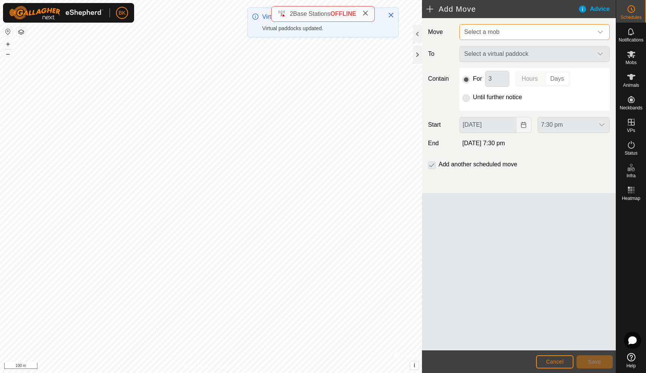
click at [515, 36] on span "Select a mob" at bounding box center [526, 32] width 131 height 15
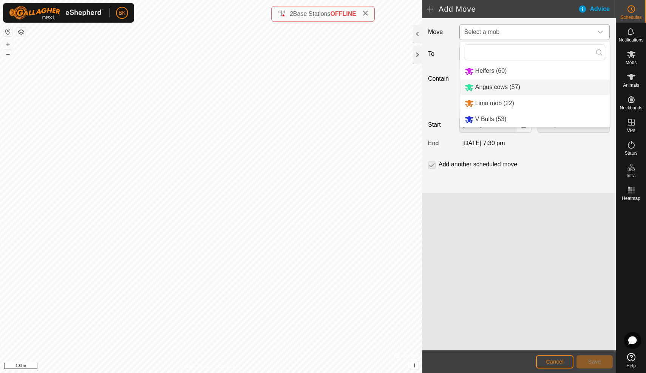
click at [495, 84] on li "Angus cows (57)" at bounding box center [535, 87] width 150 height 15
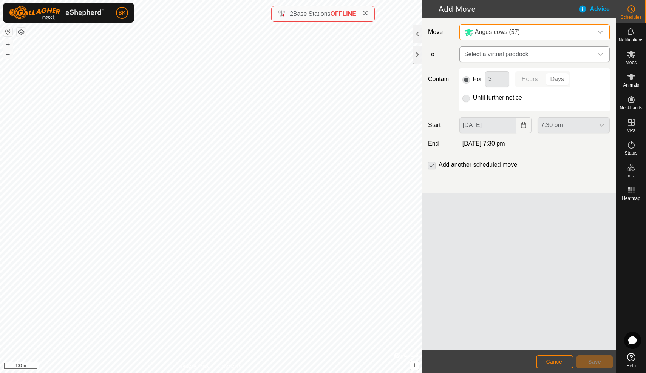
click at [526, 51] on span "Select a virtual paddock" at bounding box center [526, 54] width 131 height 15
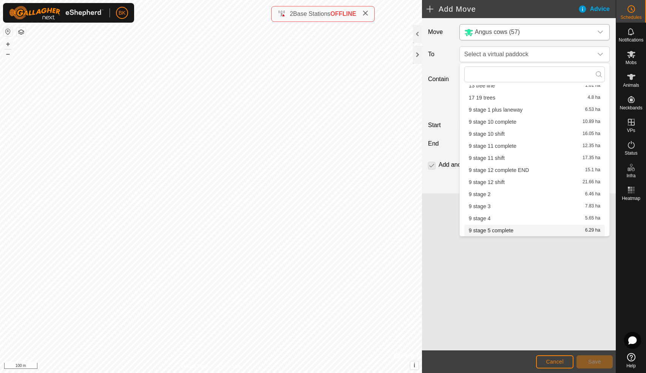
scroll to position [83, 0]
click at [489, 231] on li "9 stage 5 shift 10.42 ha" at bounding box center [534, 230] width 140 height 11
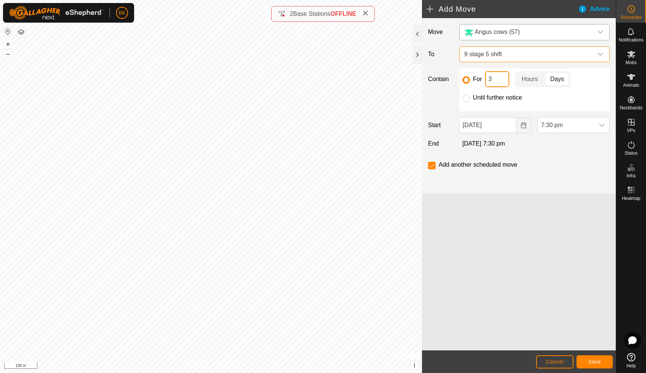
click at [497, 80] on input "3" at bounding box center [497, 79] width 24 height 16
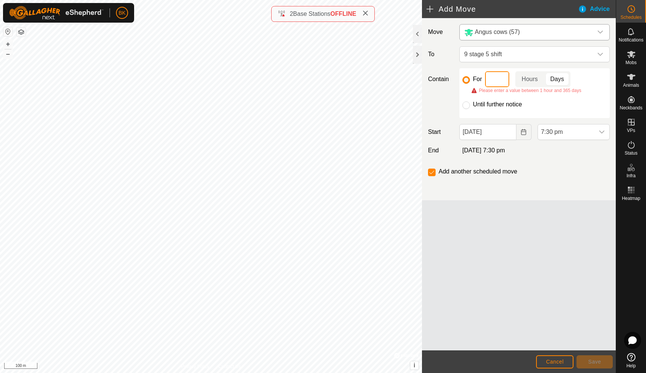
type input "4"
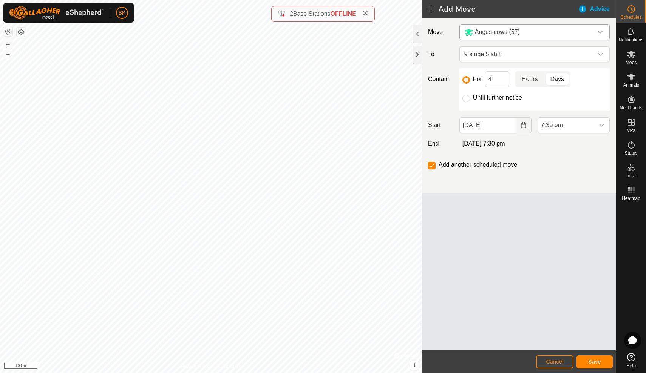
click at [530, 77] on p-togglebutton "Hours" at bounding box center [529, 79] width 29 height 16
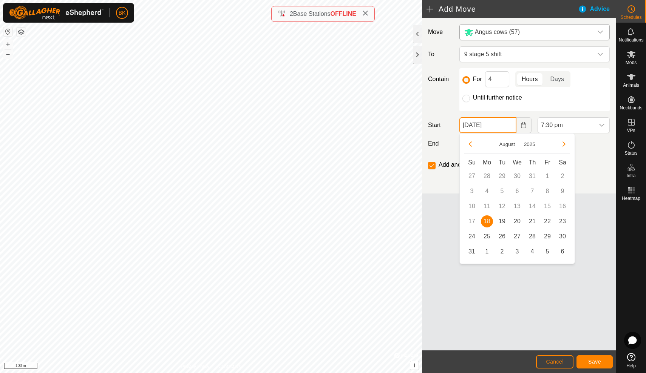
click at [506, 125] on input "[DATE]" at bounding box center [487, 125] width 57 height 16
click at [501, 219] on span "19" at bounding box center [502, 222] width 12 height 12
type input "[DATE]"
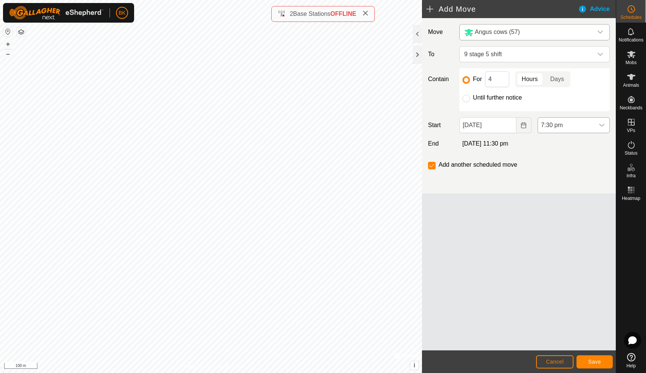
click at [601, 125] on icon "dropdown trigger" at bounding box center [602, 125] width 6 height 6
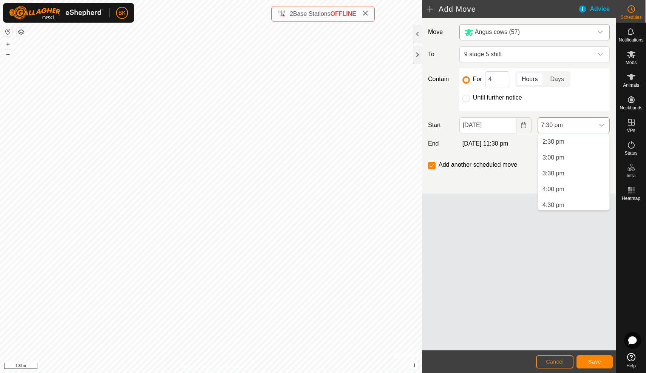
scroll to position [444, 0]
click at [548, 144] on li "2:00 pm" at bounding box center [573, 141] width 71 height 15
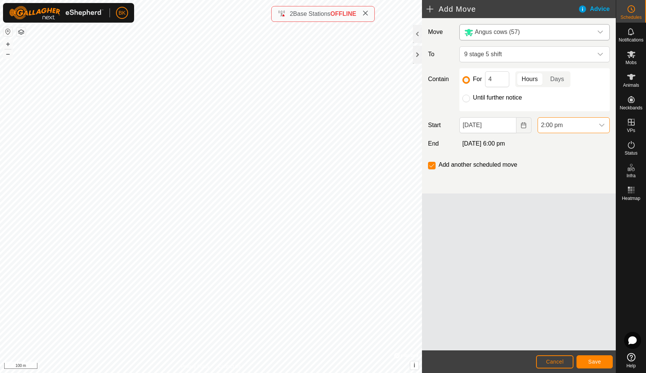
click at [593, 360] on span "Save" at bounding box center [594, 362] width 13 height 6
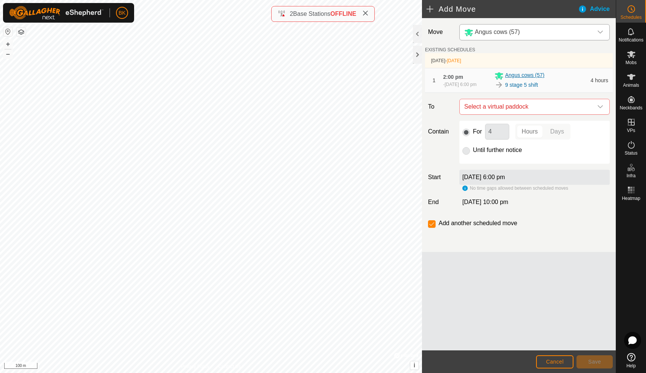
click at [566, 80] on div "Angus cows (57)" at bounding box center [539, 75] width 91 height 9
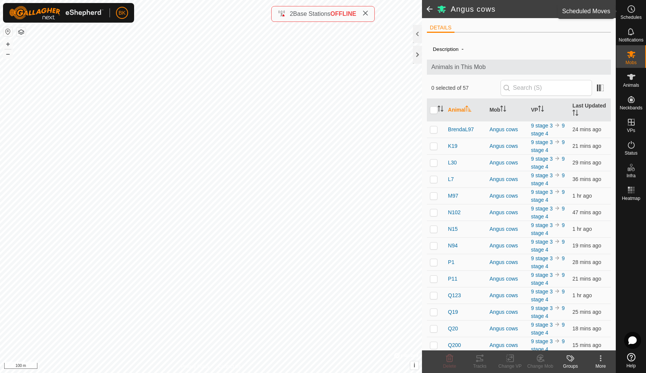
click at [627, 11] on icon at bounding box center [630, 9] width 9 height 9
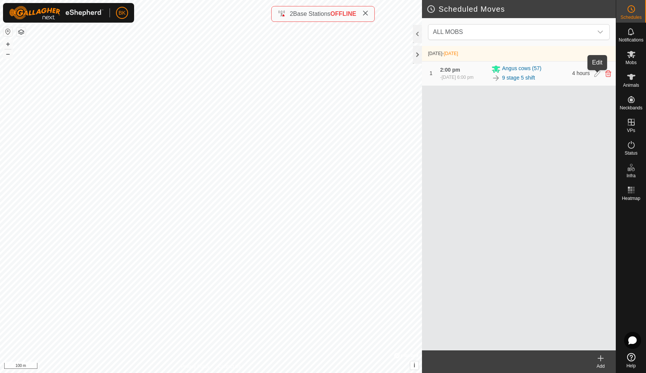
click at [595, 75] on icon at bounding box center [597, 73] width 6 height 7
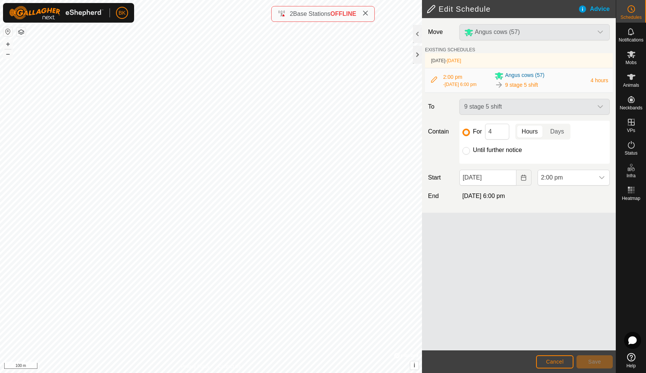
click at [494, 29] on div "Angus cows (57)" at bounding box center [534, 32] width 156 height 16
click at [601, 27] on div "Angus cows (57)" at bounding box center [534, 32] width 156 height 16
click at [557, 357] on button "Cancel" at bounding box center [554, 362] width 37 height 13
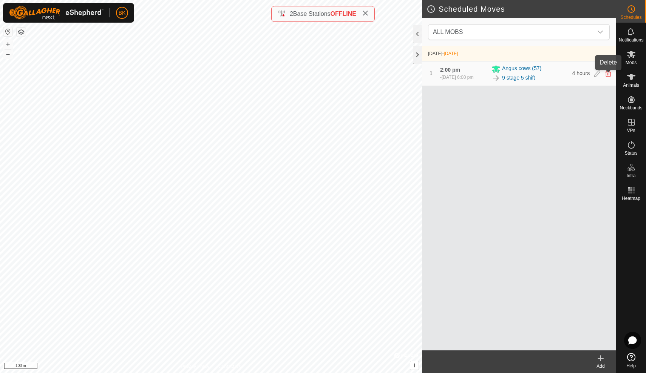
click at [606, 75] on icon at bounding box center [608, 73] width 6 height 7
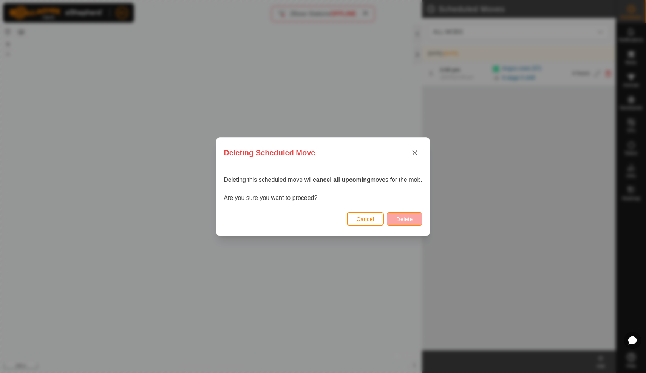
click at [421, 218] on button "Delete" at bounding box center [404, 219] width 35 height 13
